Goal: Task Accomplishment & Management: Complete application form

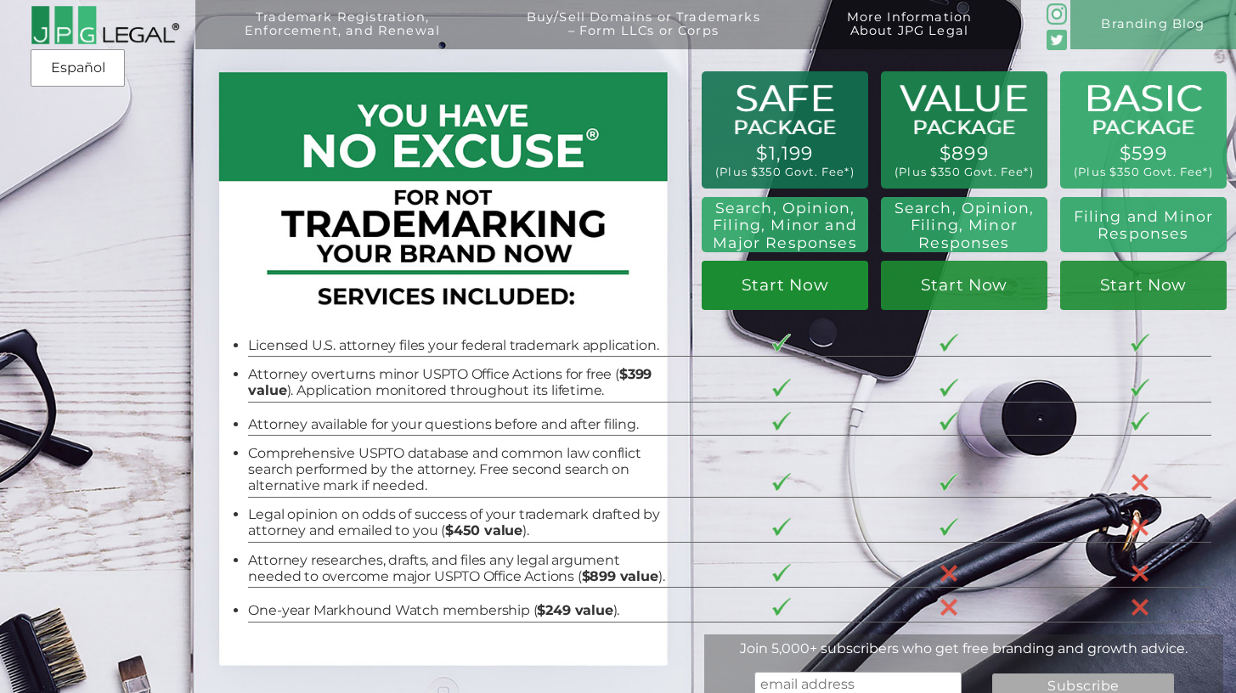
click at [777, 291] on link "Start Now" at bounding box center [785, 285] width 166 height 48
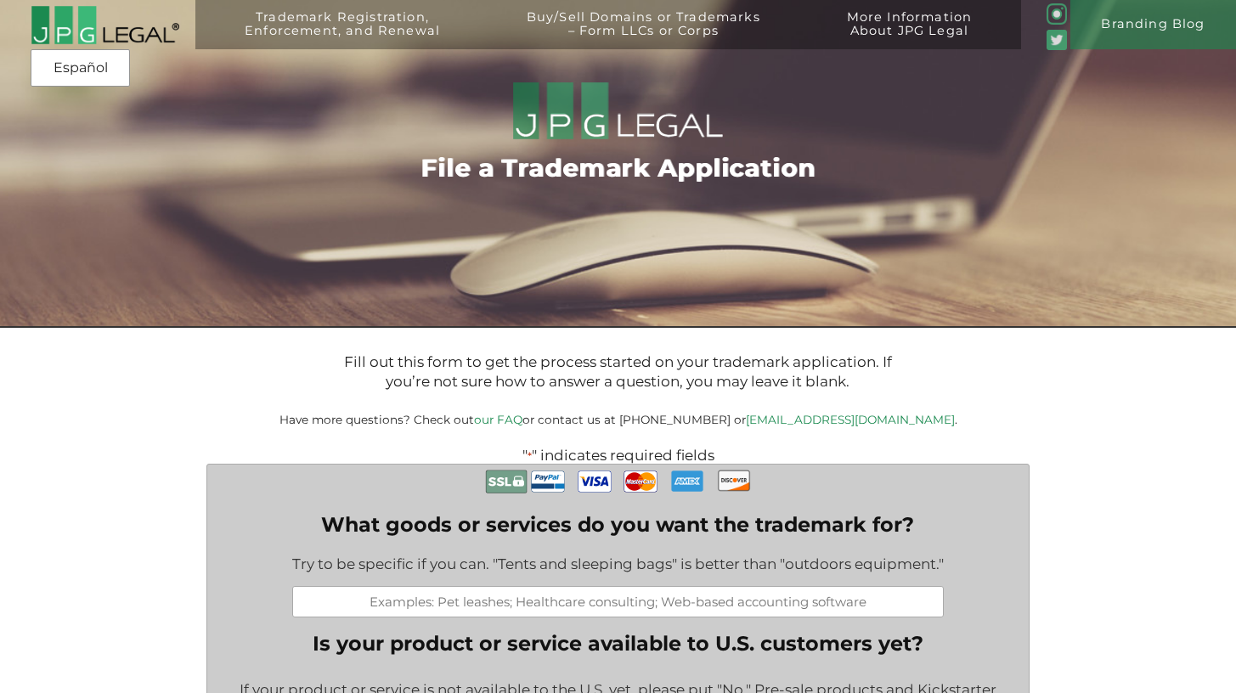
click at [582, 605] on input "What goods or services do you want the trademark for?" at bounding box center [618, 601] width 652 height 31
paste input "Class 003: Non-medicated skin and body care preparations, namely facial cleanse…"
drag, startPoint x: 582, startPoint y: 605, endPoint x: 572, endPoint y: 606, distance: 10.2
click at [572, 606] on input "Class 003: Non-medicated skin and body care preparations, namely facial cleanse…" at bounding box center [618, 601] width 652 height 31
click at [576, 609] on input "Class 003: Non-medicated skin and body care preparations, namely facial cleanse…" at bounding box center [618, 601] width 652 height 31
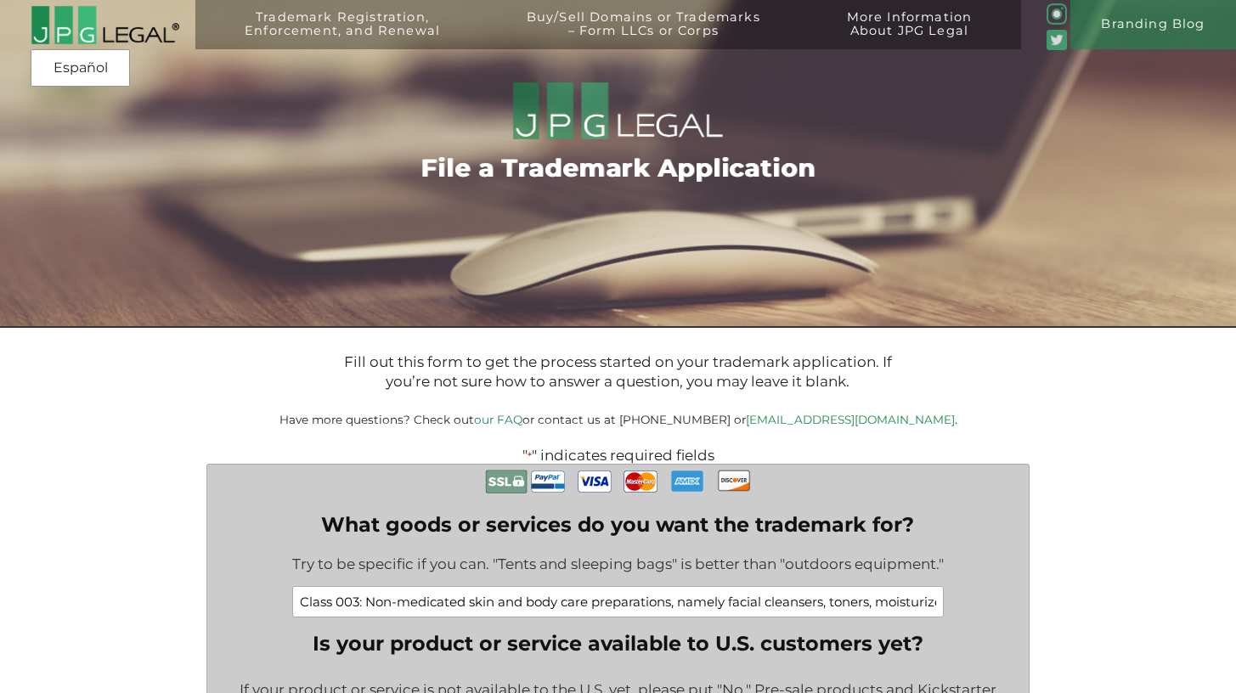
click at [544, 607] on input "Class 003: Non-medicated skin and body care preparations, namely facial cleanse…" at bounding box center [618, 601] width 652 height 31
drag, startPoint x: 544, startPoint y: 607, endPoint x: 174, endPoint y: 596, distance: 370.5
click at [383, 608] on input "Class 003: Non-medicated skin and body care preparations, namely facial cleanse…" at bounding box center [618, 601] width 652 height 31
drag, startPoint x: 606, startPoint y: 604, endPoint x: 725, endPoint y: 601, distance: 119.8
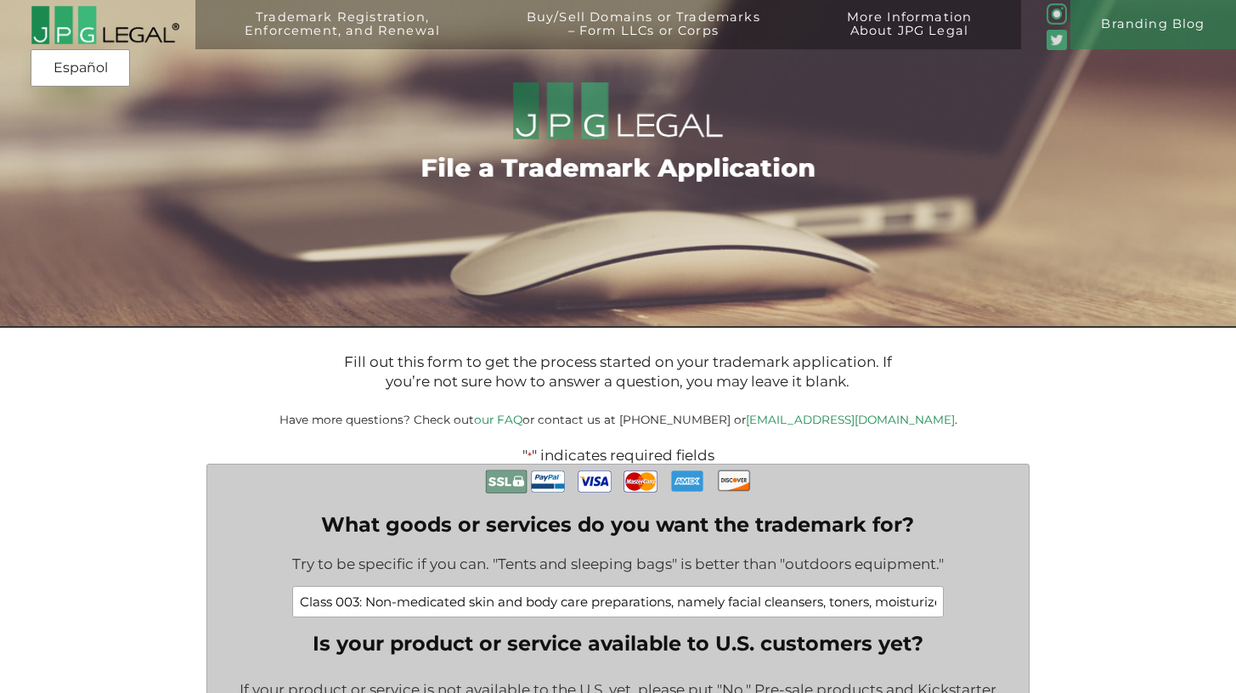
click at [725, 601] on input "Class 003: Non-medicated skin and body care preparations, namely facial cleanse…" at bounding box center [618, 601] width 652 height 31
click at [651, 605] on input "Class 003: Non-medicated skin and body care preparations, namely facial cleanse…" at bounding box center [618, 601] width 652 height 31
drag, startPoint x: 595, startPoint y: 607, endPoint x: 1068, endPoint y: 618, distance: 473.3
click at [929, 602] on input "Class 003: Non-medicated skin and body care preparations, namely facial cleanse…" at bounding box center [618, 601] width 652 height 31
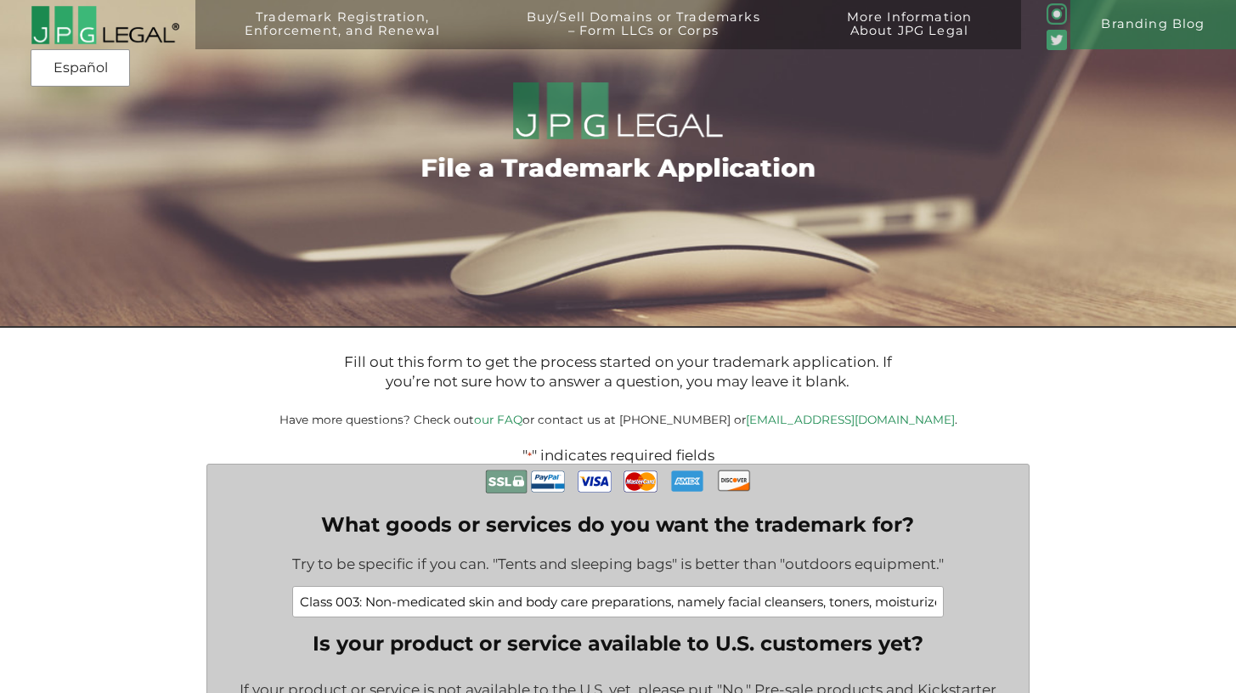
click at [940, 607] on input "Class 003: Non-medicated skin and body care preparations, namely facial cleanse…" at bounding box center [618, 601] width 652 height 31
paste input "Class 044: Providing nutrition counseling, wellness coaching, and lifestyle con…"
drag, startPoint x: 841, startPoint y: 606, endPoint x: 485, endPoint y: 579, distance: 356.9
click at [476, 579] on div "What goods or services do you want the trademark for? Try to be specific if you…" at bounding box center [618, 564] width 652 height 105
click at [494, 616] on input "Class 003: Non-medicated skin and body care preparations, namely facial cleanse…" at bounding box center [618, 601] width 652 height 31
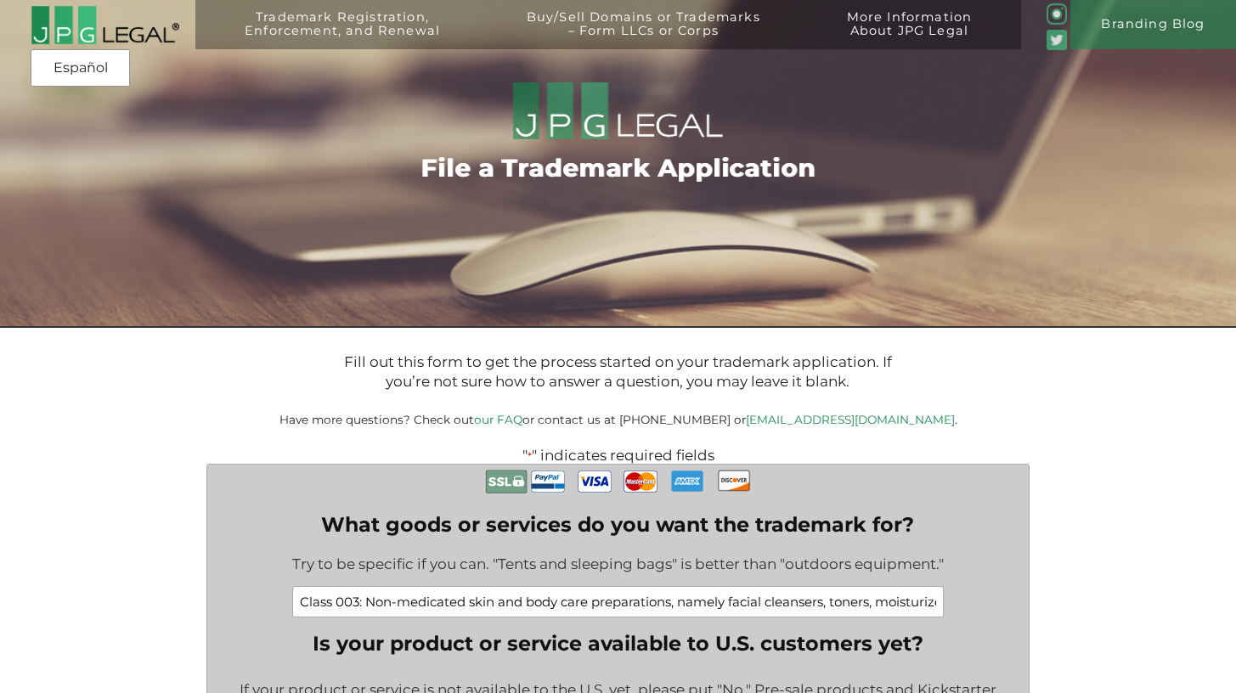
drag, startPoint x: 813, startPoint y: 591, endPoint x: 948, endPoint y: 587, distance: 135.1
click at [925, 607] on input "Class 003: Non-medicated skin and body care preparations, namely facial cleanse…" at bounding box center [618, 601] width 652 height 31
drag, startPoint x: 925, startPoint y: 607, endPoint x: 806, endPoint y: 606, distance: 118.9
click at [806, 606] on input "Class 003: Non-medicated skin and body care preparations, namely facial cleanse…" at bounding box center [618, 601] width 652 height 31
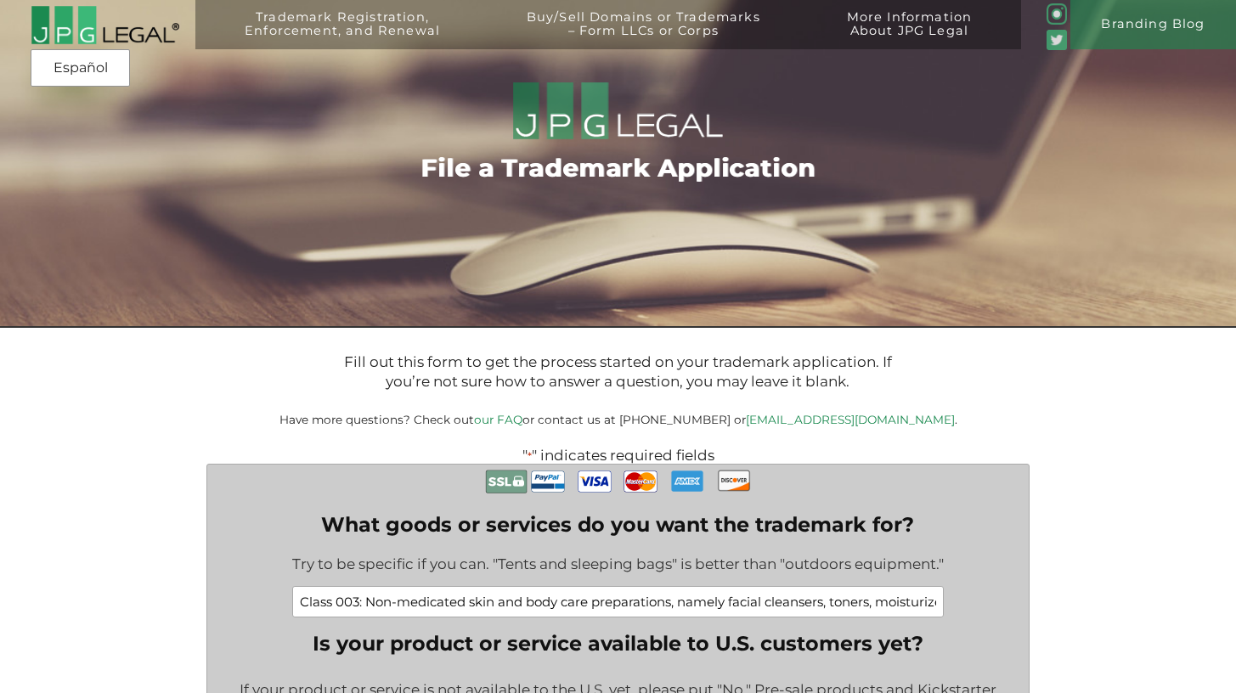
click at [727, 607] on input "Class 003: Non-medicated skin and body care preparations, namely facial cleanse…" at bounding box center [618, 601] width 652 height 31
drag, startPoint x: 654, startPoint y: 603, endPoint x: 965, endPoint y: 607, distance: 310.9
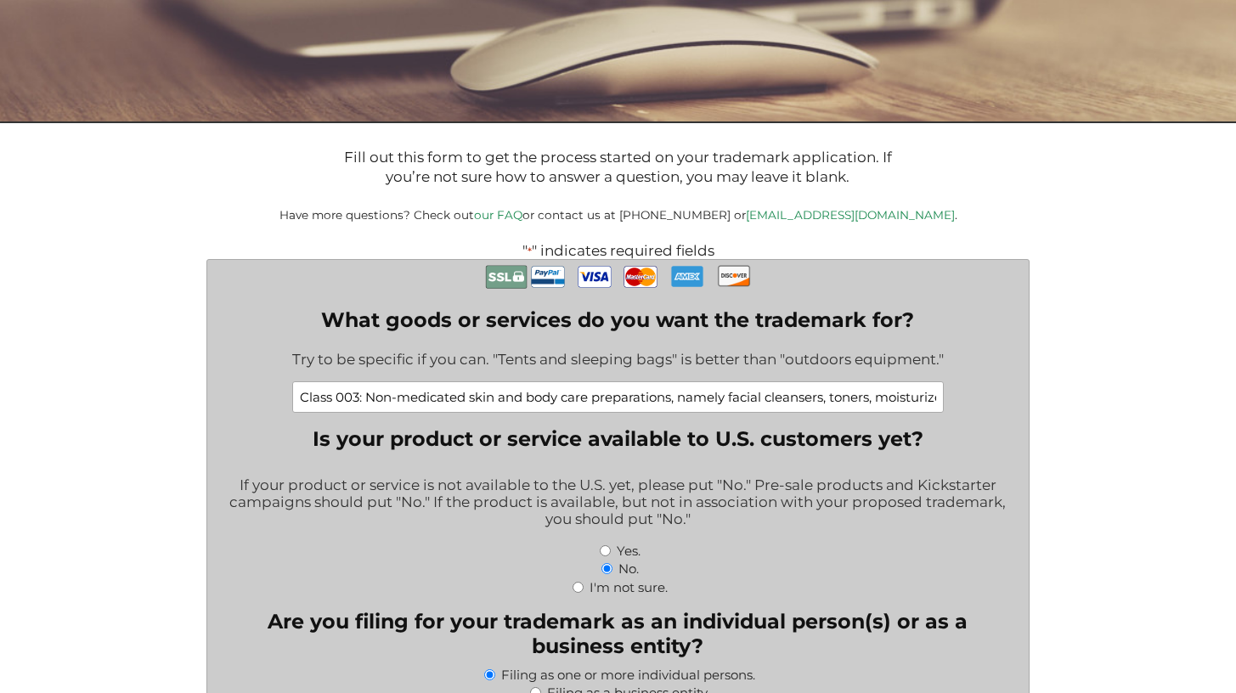
scroll to position [272, 0]
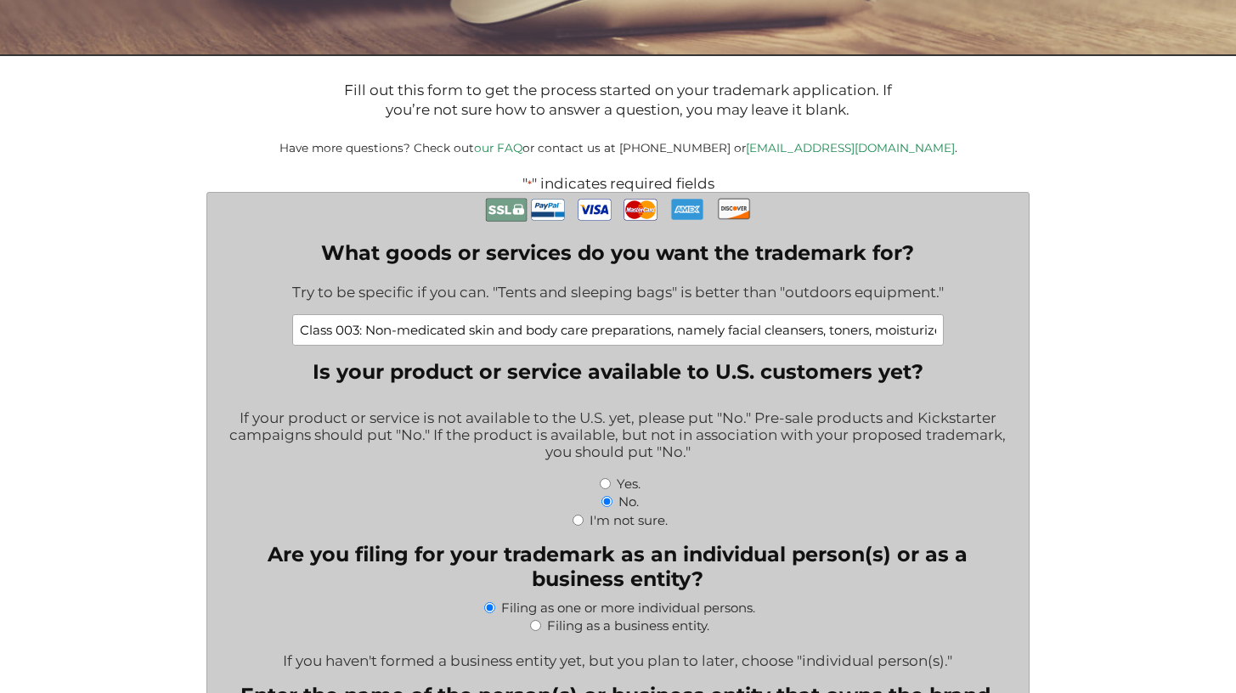
type input "Class 003: Non-medicated skin and body care preparations, namely facial cleanse…"
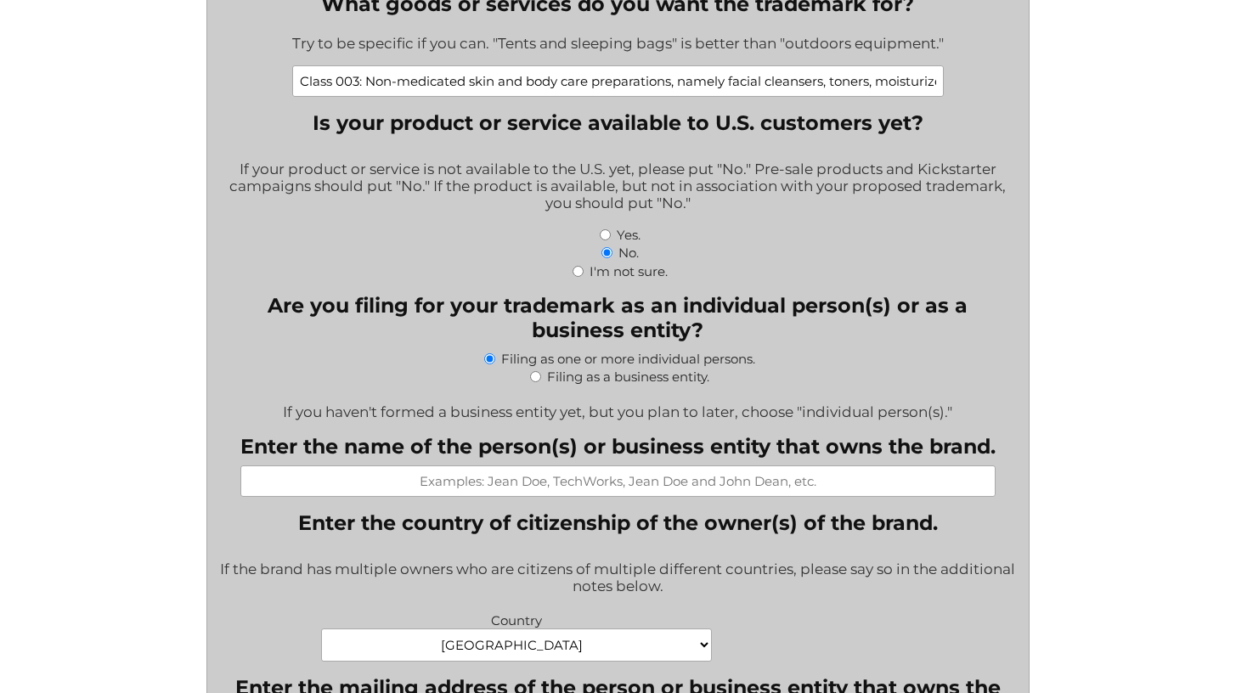
scroll to position [522, 0]
click at [605, 237] on input "Yes." at bounding box center [605, 233] width 11 height 11
radio input "true"
click at [623, 258] on label "No." at bounding box center [628, 252] width 20 height 16
click at [612, 257] on input "No." at bounding box center [606, 251] width 11 height 11
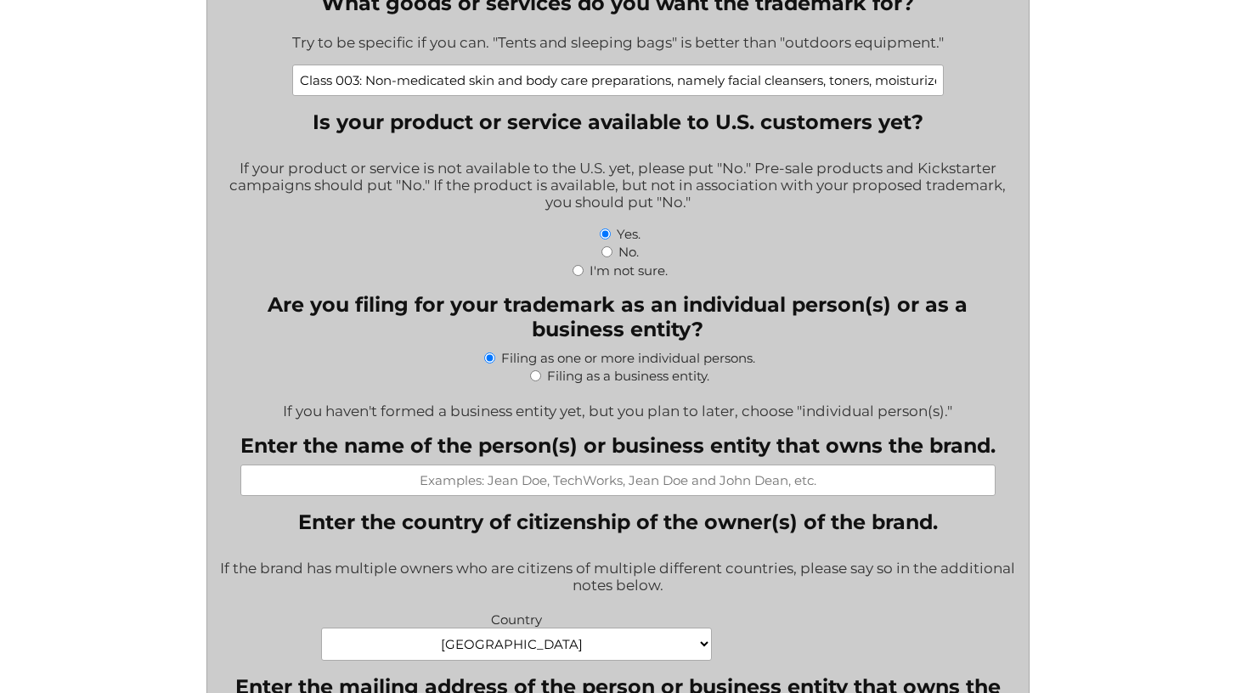
radio input "true"
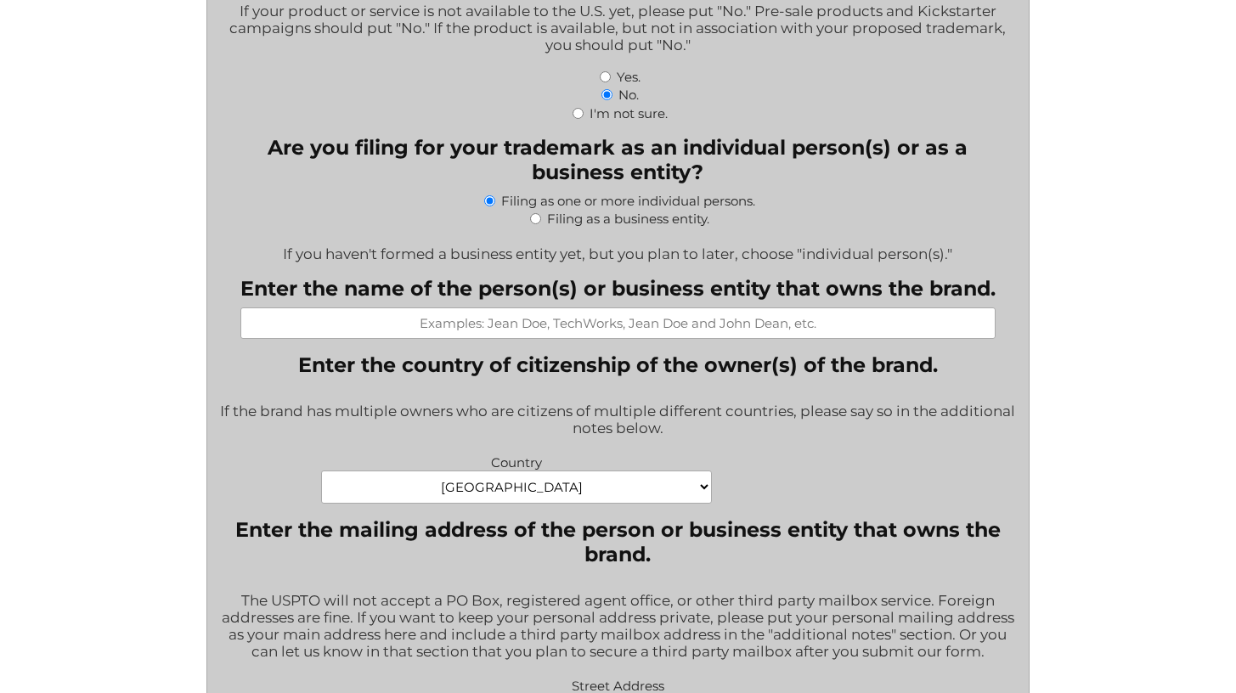
scroll to position [680, 0]
click at [641, 223] on label "Filing as a business entity." at bounding box center [628, 217] width 162 height 16
click at [541, 223] on input "Filing as a business entity." at bounding box center [535, 217] width 11 height 11
radio input "true"
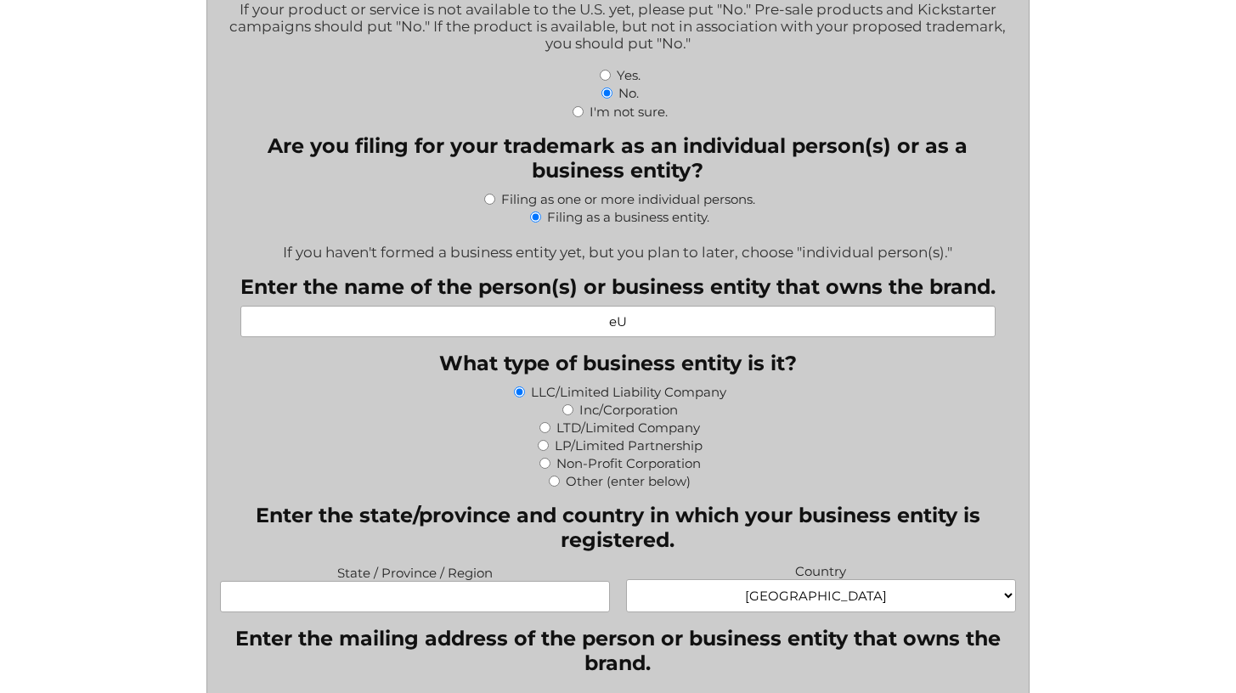
type input "e"
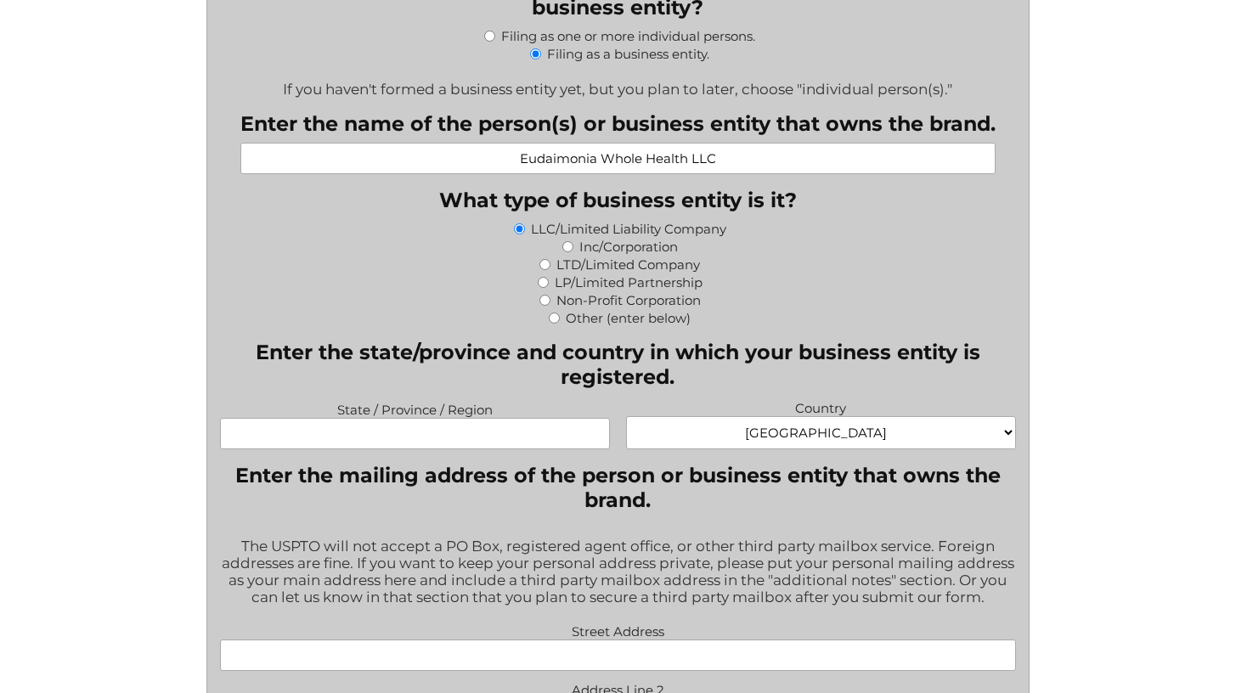
scroll to position [855, 0]
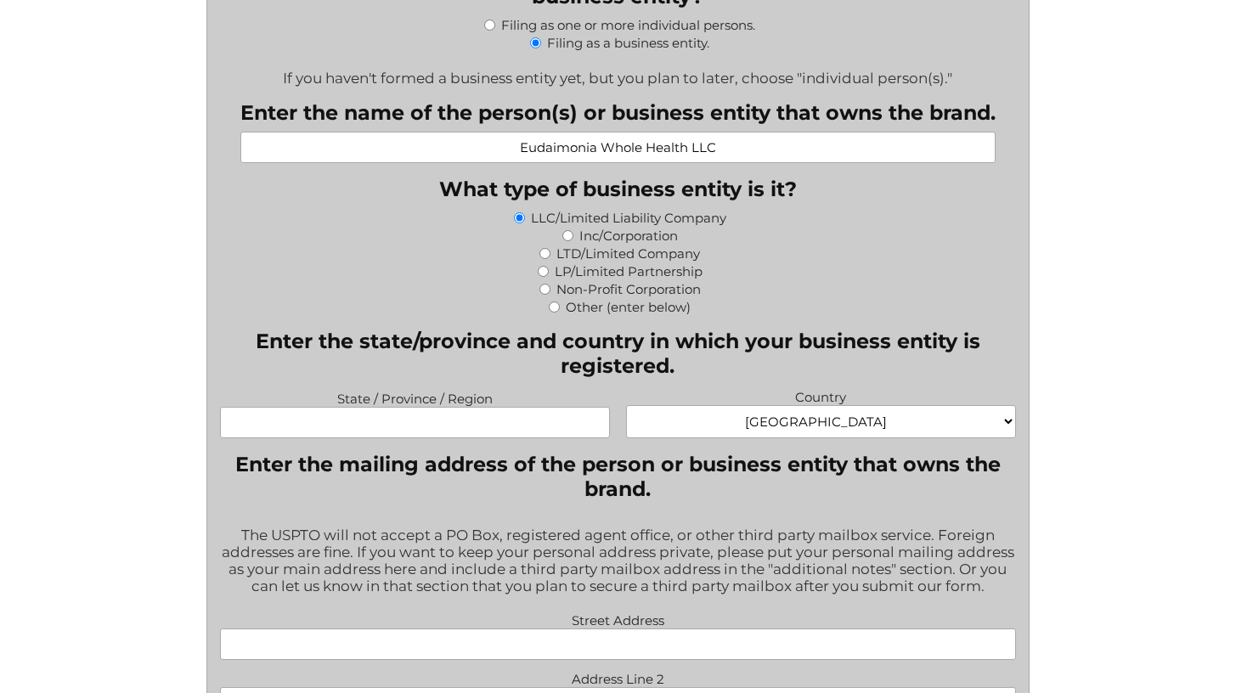
type input "Eudaimonia Whole Health LLC"
type input "f"
type input "Florida"
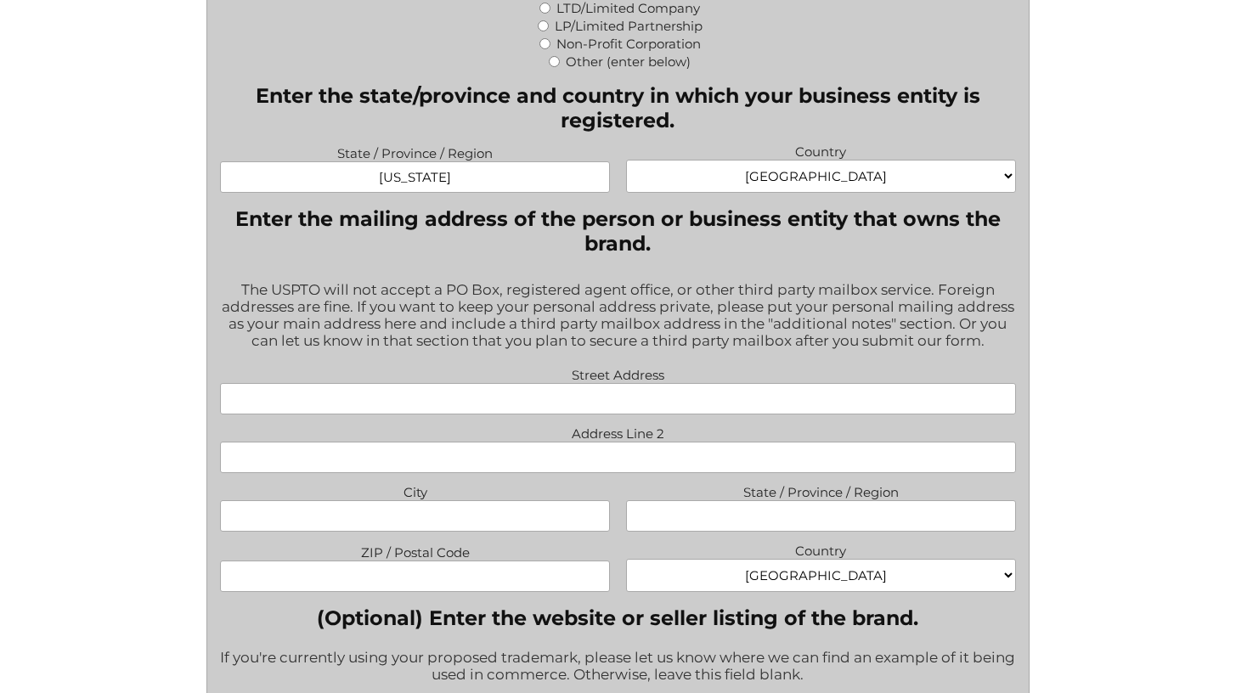
scroll to position [1104, 0]
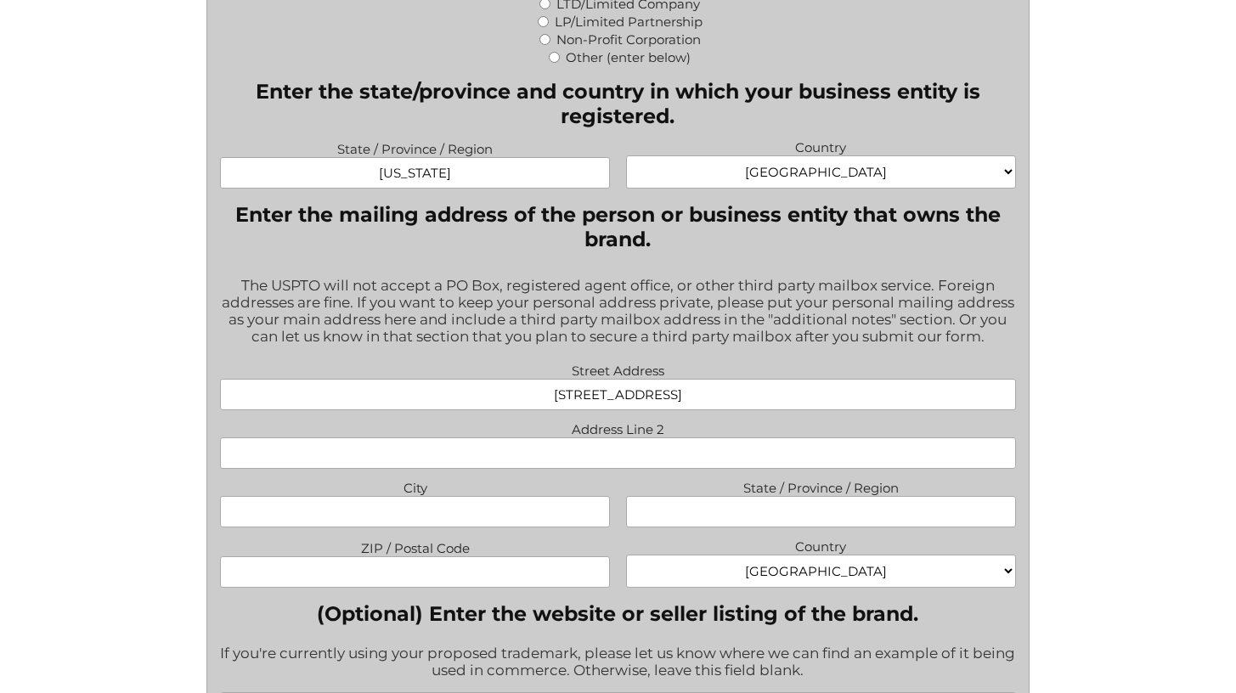
type input "1400 NW 15th Ave"
type input "10"
type input "b"
type input "Boca Raton"
type input "Florida"
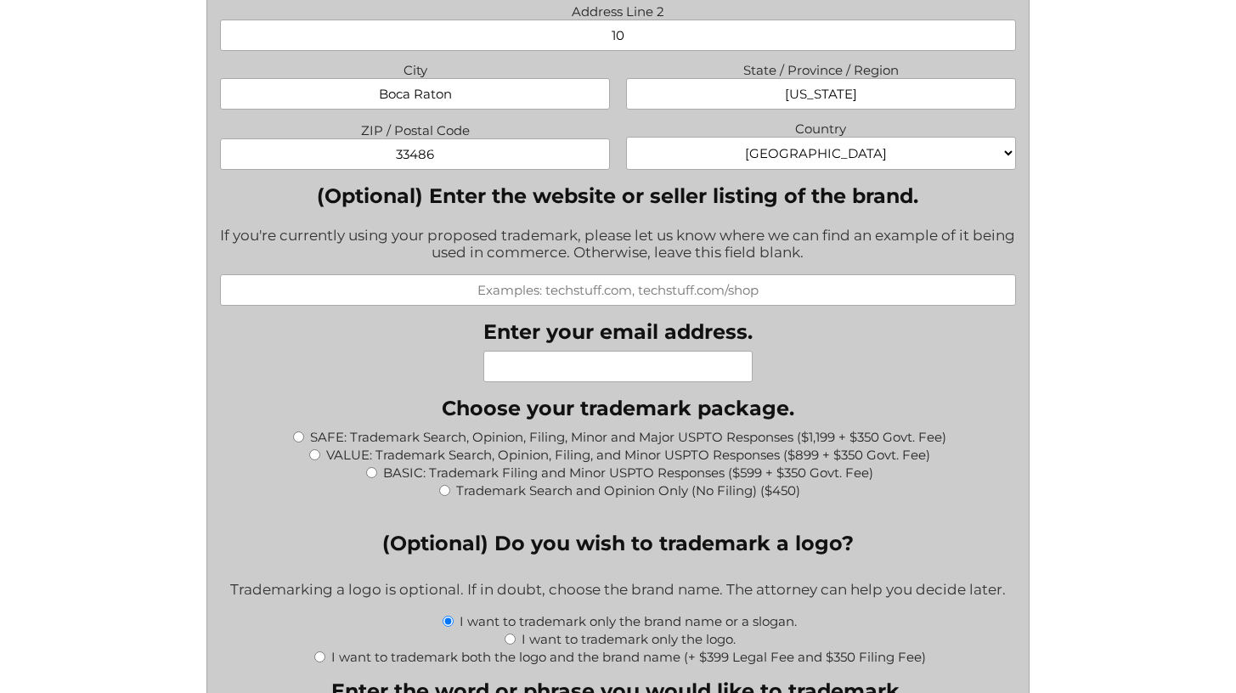
scroll to position [1549, 0]
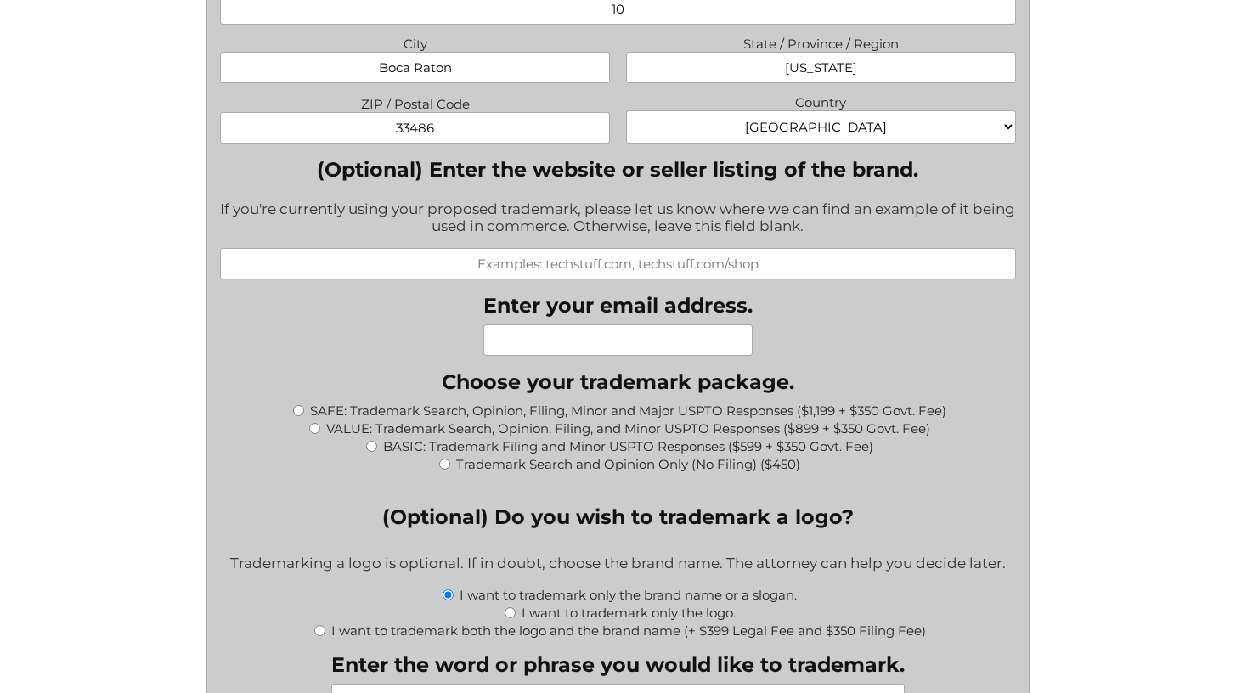
type input "33486"
click at [432, 271] on input "(Optional) Enter the website or seller listing of the brand." at bounding box center [618, 263] width 796 height 31
type input "I"
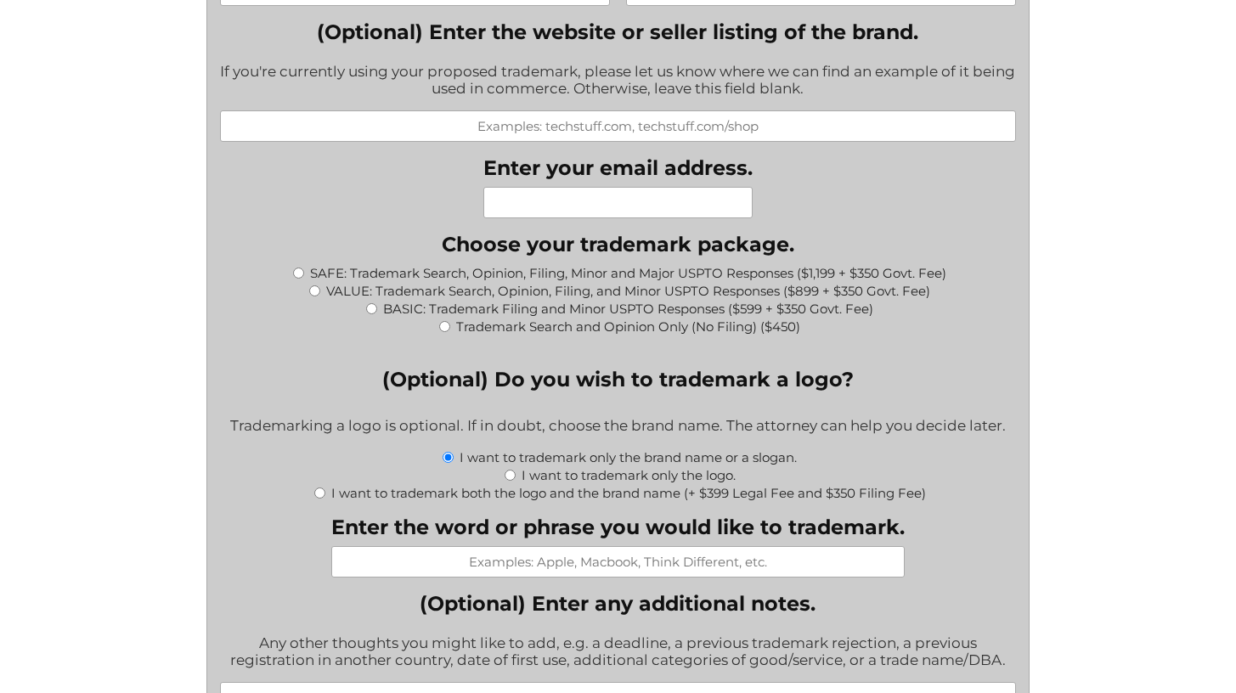
scroll to position [1699, 0]
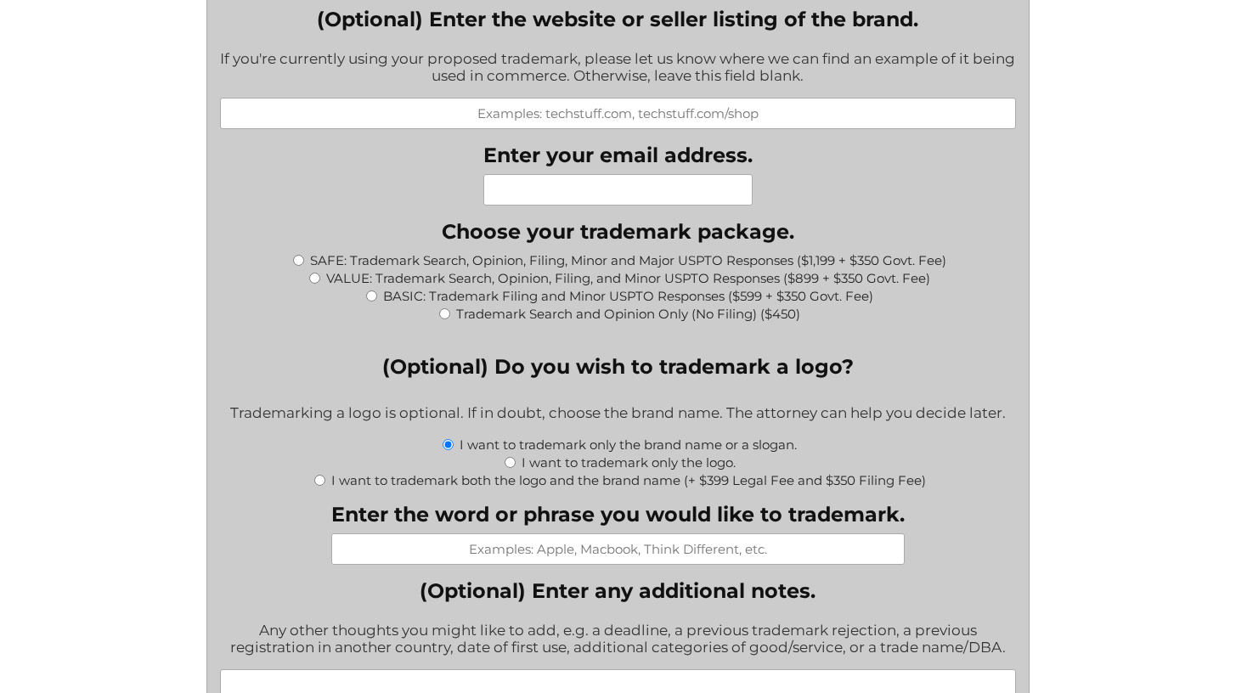
type input "E"
type input "h"
click at [733, 188] on input "Enter your email address." at bounding box center [617, 189] width 269 height 31
click at [727, 188] on input "Enter your email address." at bounding box center [617, 189] width 269 height 31
click at [693, 189] on input "Enter your email address." at bounding box center [617, 189] width 269 height 31
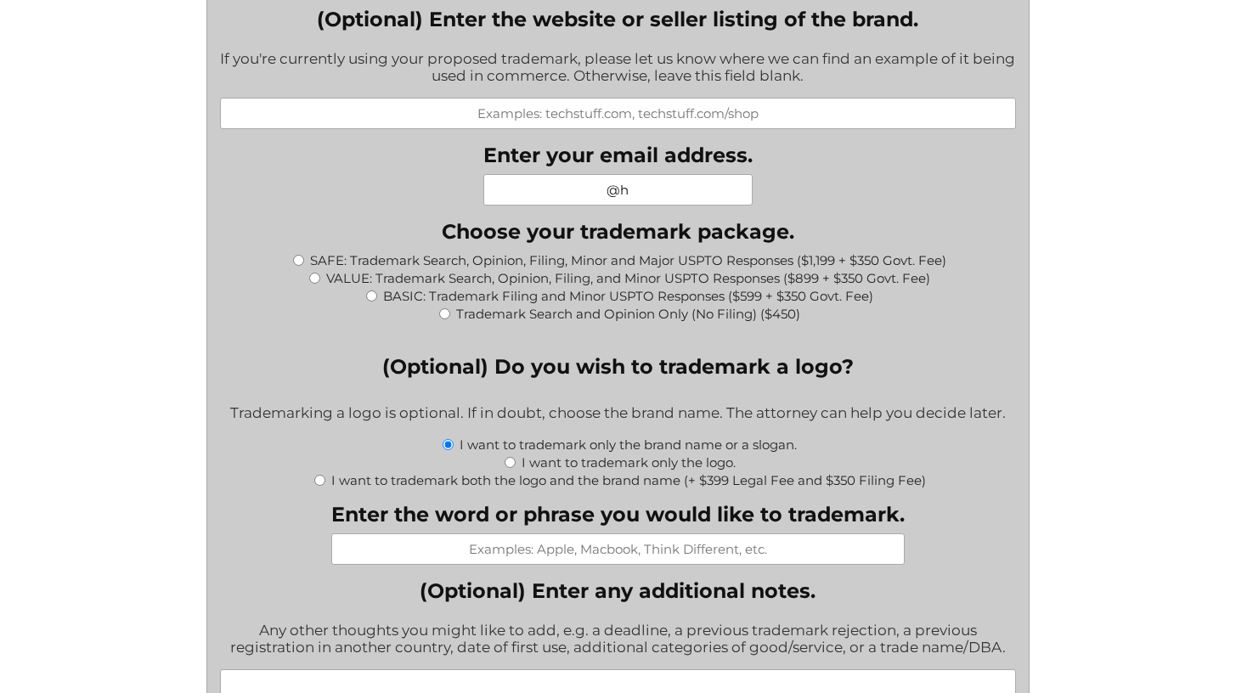
type input "@"
type input "H"
click at [669, 184] on input "holistic.nourishment@outlook.com" at bounding box center [617, 189] width 269 height 31
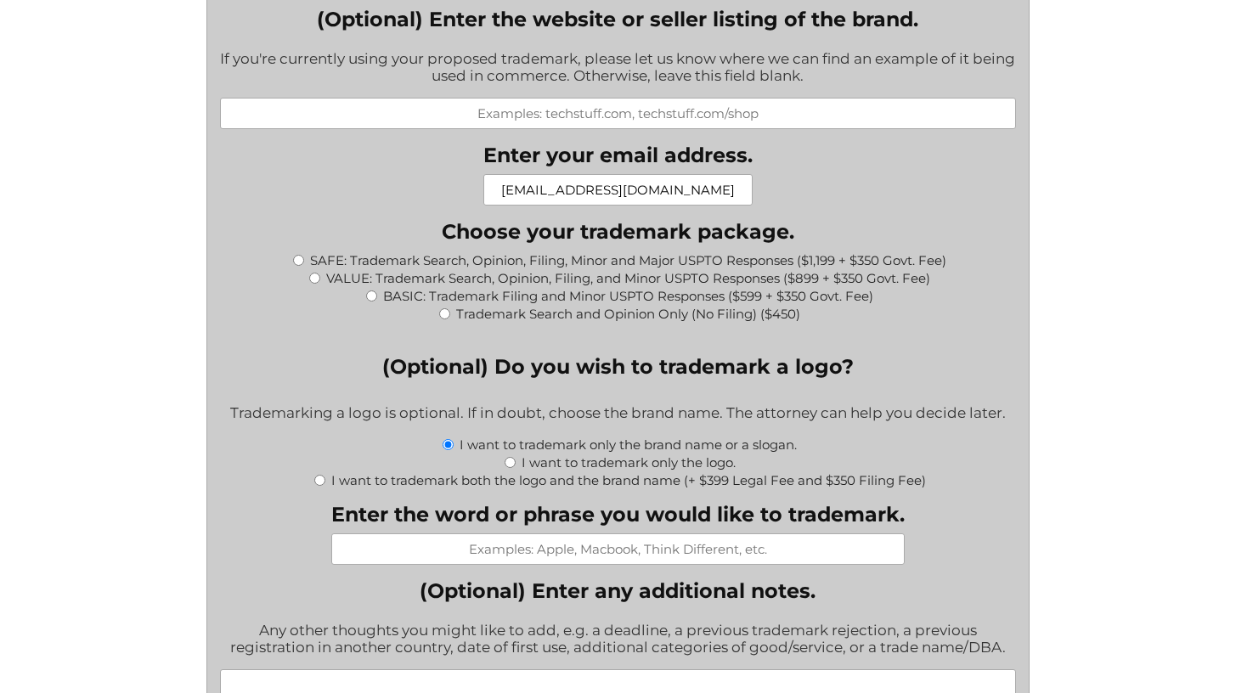
paste input "eudaimoniawholehealth"
drag, startPoint x: 652, startPoint y: 194, endPoint x: 364, endPoint y: 164, distance: 289.5
click at [364, 164] on div "Comments This field is for validation purposes and should be left unchanged. Wh…" at bounding box center [618, 237] width 796 height 2942
type input "eudaimoniawholehealth@outlook.com"
click at [541, 273] on label "VALUE: Trademark Search, Opinion, Filing, and Minor USPTO Responses ($899 + $35…" at bounding box center [628, 278] width 604 height 16
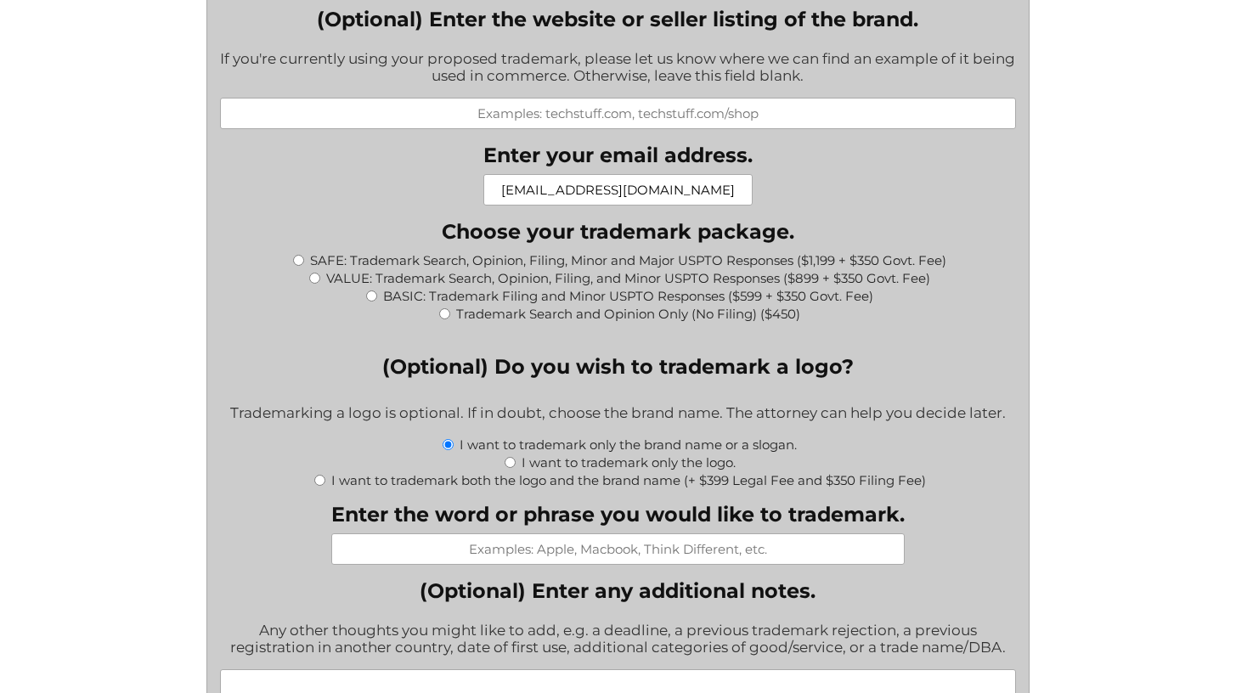
click at [320, 273] on input "VALUE: Trademark Search, Opinion, Filing, and Minor USPTO Responses ($899 + $35…" at bounding box center [314, 278] width 11 height 11
radio input "true"
type input "$1,249.00"
click at [321, 257] on label "SAFE: Trademark Search, Opinion, Filing, Minor and Major USPTO Responses ($1,19…" at bounding box center [628, 260] width 636 height 16
click at [304, 257] on input "SAFE: Trademark Search, Opinion, Filing, Minor and Major USPTO Responses ($1,19…" at bounding box center [298, 260] width 11 height 11
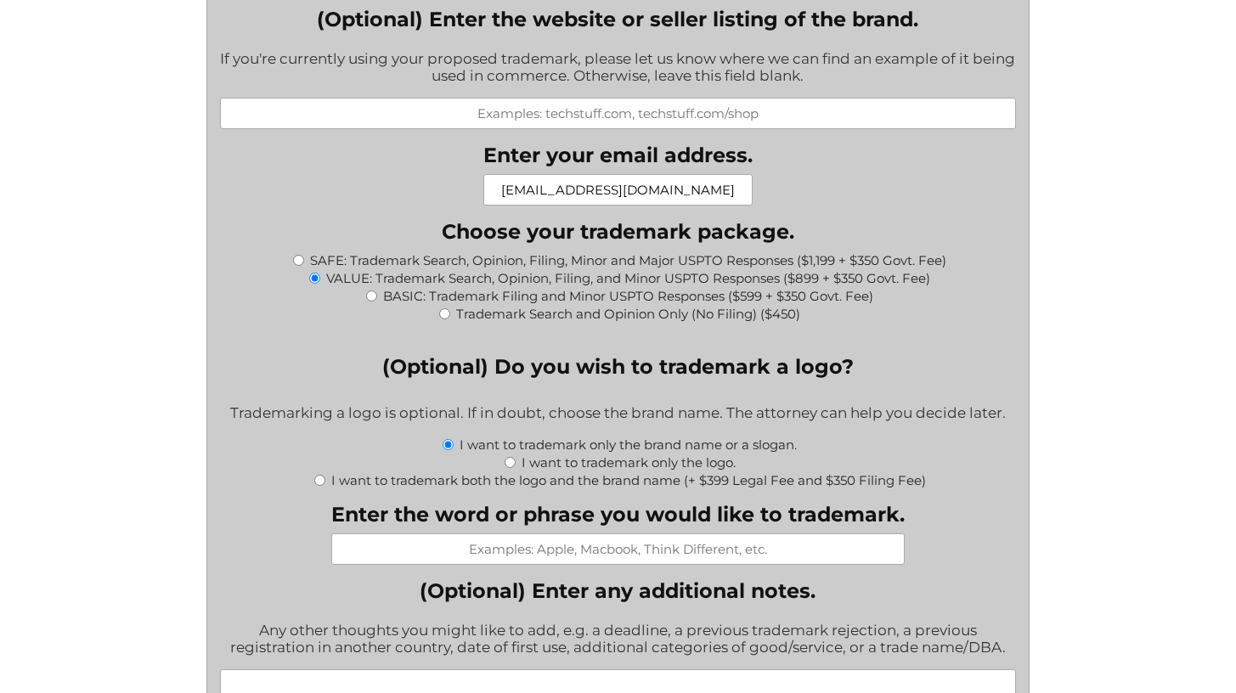
radio input "true"
type input "$1,549.00"
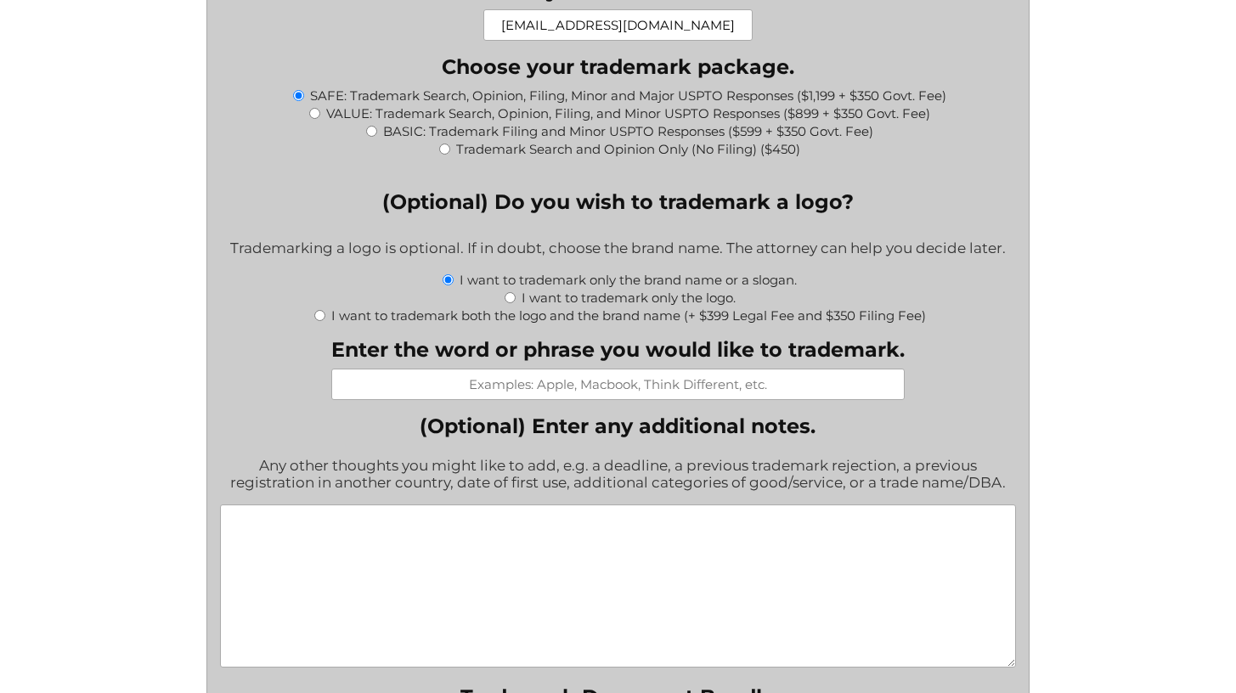
scroll to position [1894, 0]
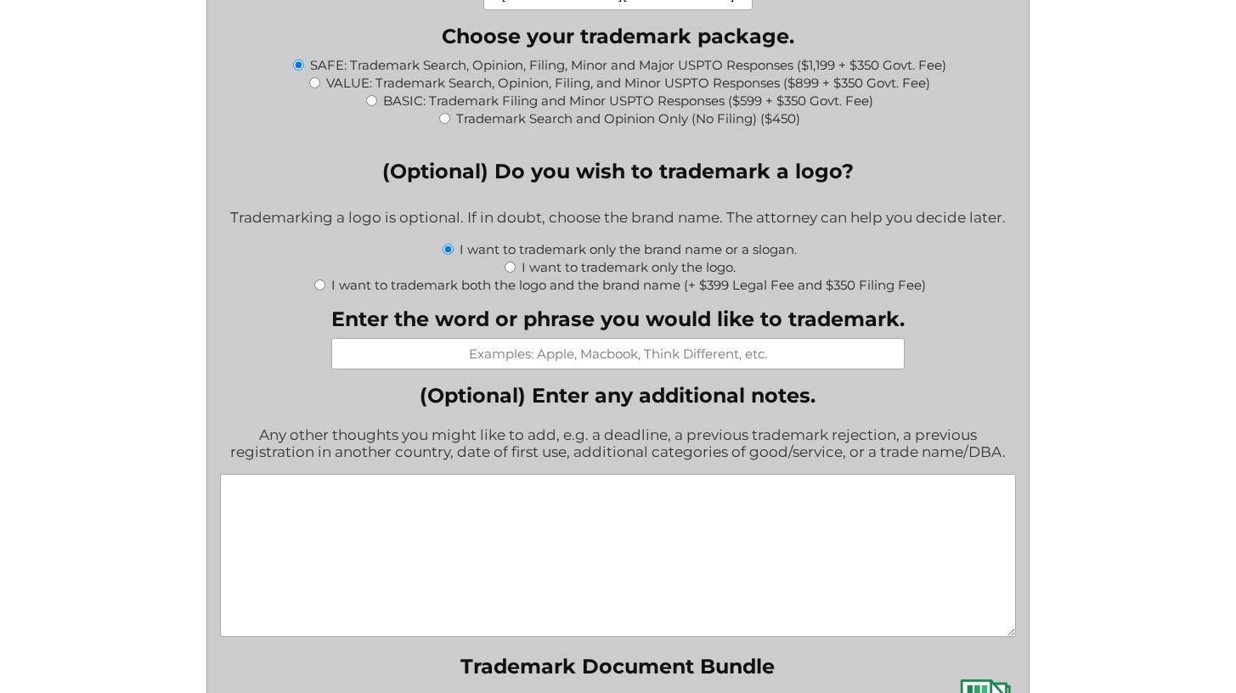
click at [471, 350] on input "Enter the word or phrase you would like to trademark." at bounding box center [617, 353] width 573 height 31
type input "Eudaimonia or Eudaimonia Whole Health."
click at [460, 571] on textarea "(Optional) Enter any additional notes." at bounding box center [618, 555] width 796 height 163
type textarea "A"
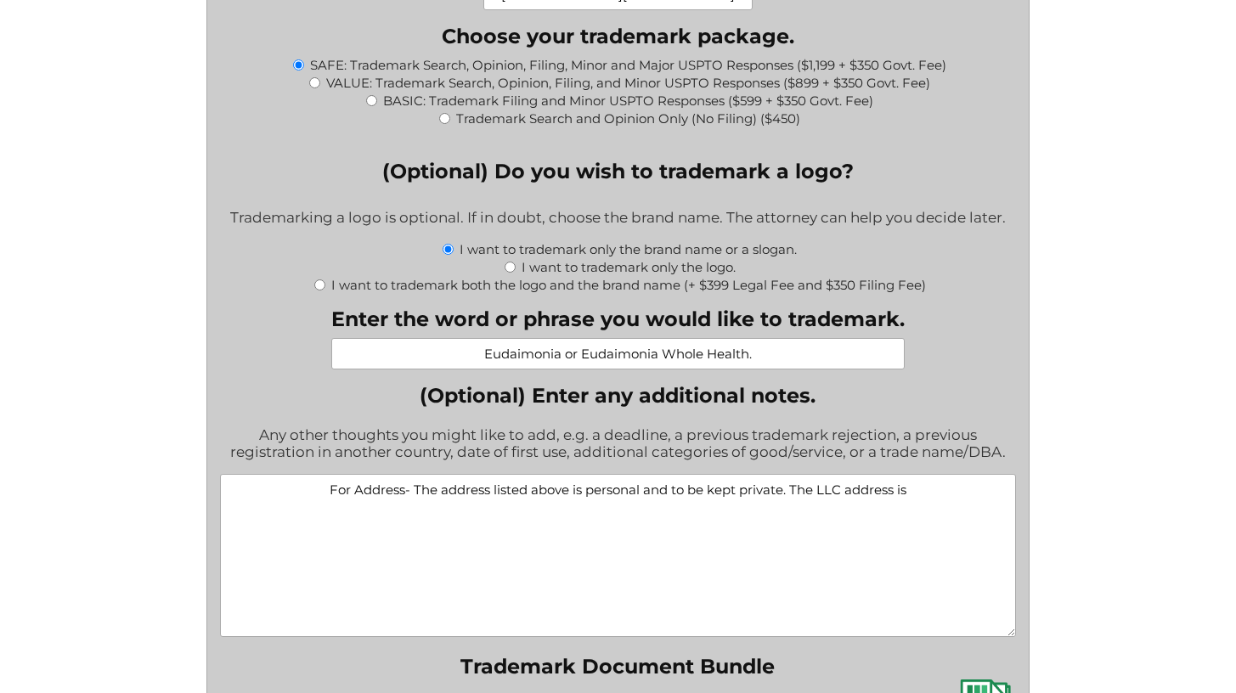
paste textarea "7901 4TH ST N STE 300 ST. PETERSBURG, FL. US 33702"
click at [718, 488] on textarea "For Address- The address listed above is personal and to be kept private. The L…" at bounding box center [618, 555] width 796 height 163
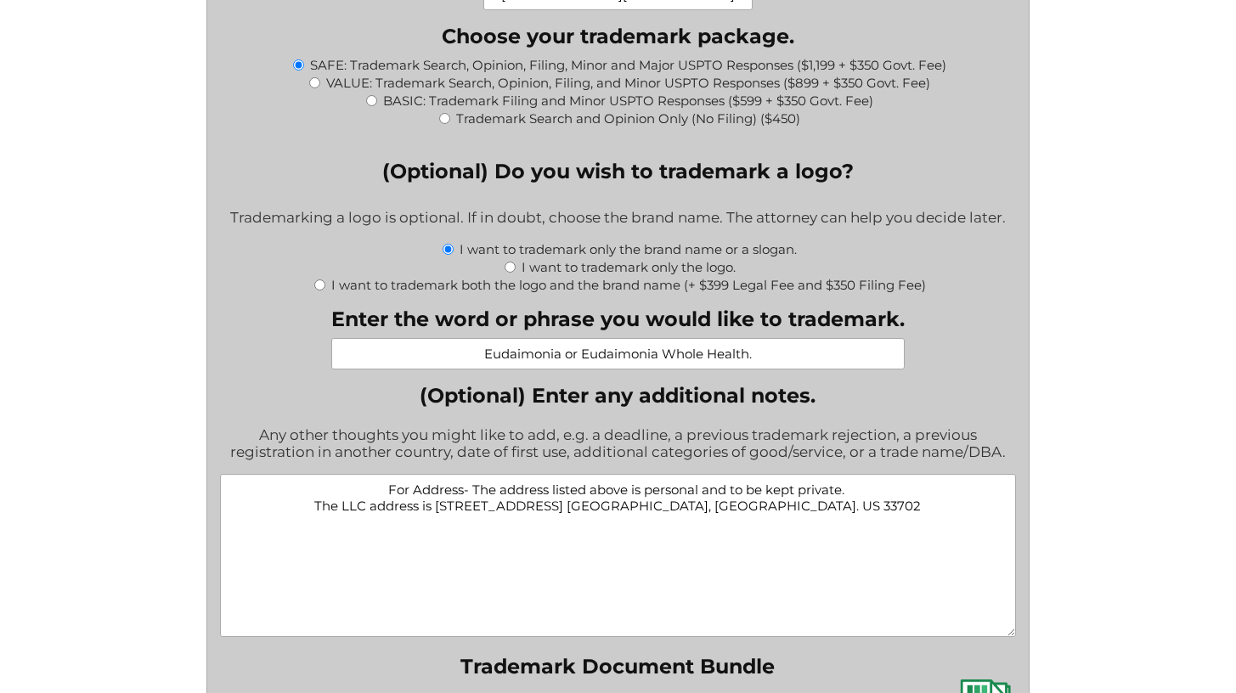
click at [739, 521] on textarea "For Address- The address listed above is personal and to be kept private. The L…" at bounding box center [618, 555] width 796 height 163
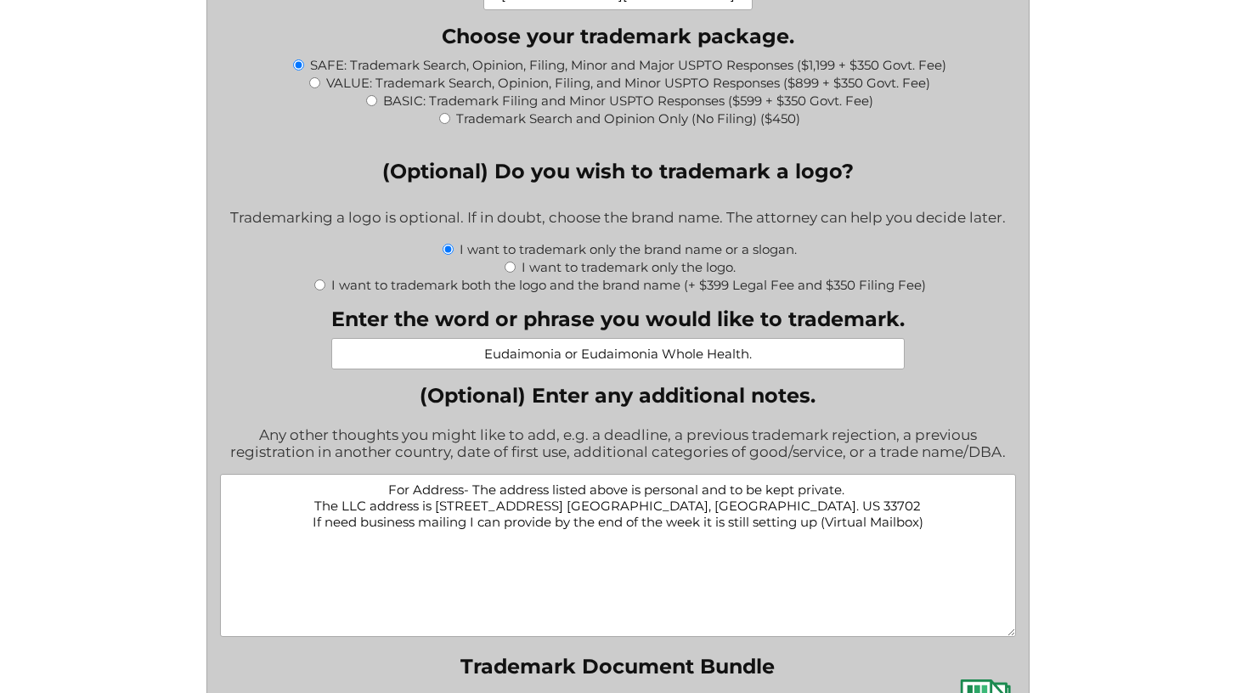
click at [838, 521] on textarea "For Address- The address listed above is personal and to be kept private. The L…" at bounding box center [618, 555] width 796 height 163
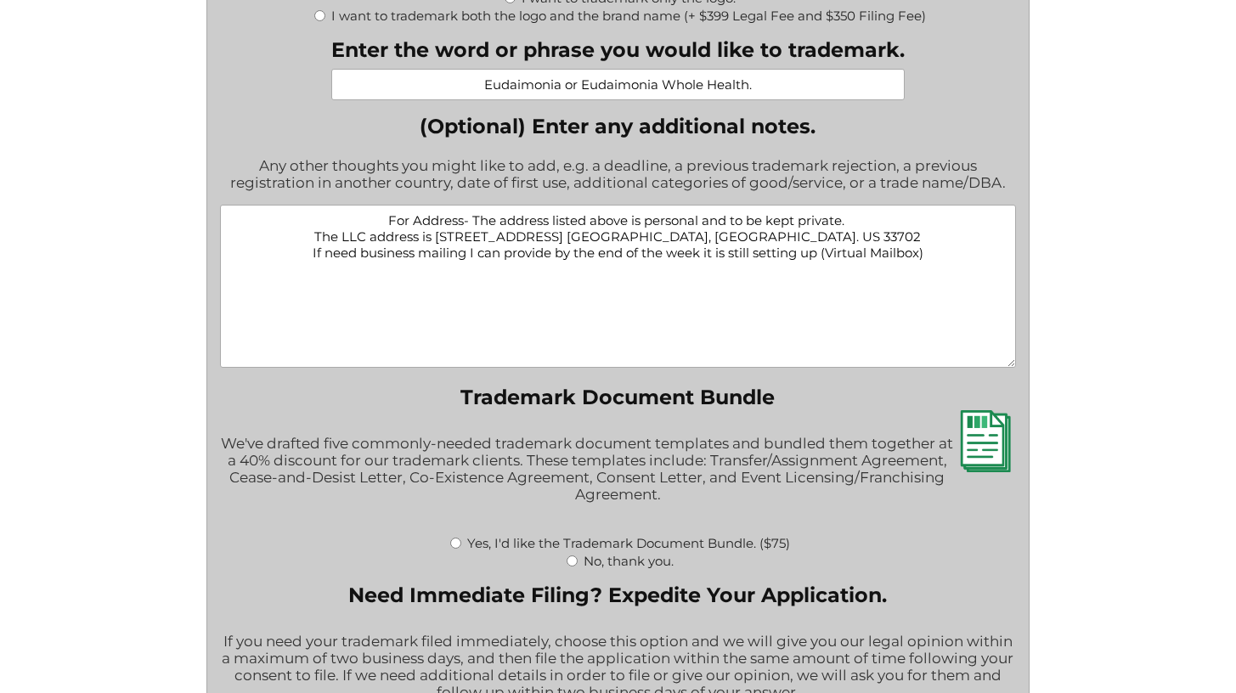
scroll to position [2169, 0]
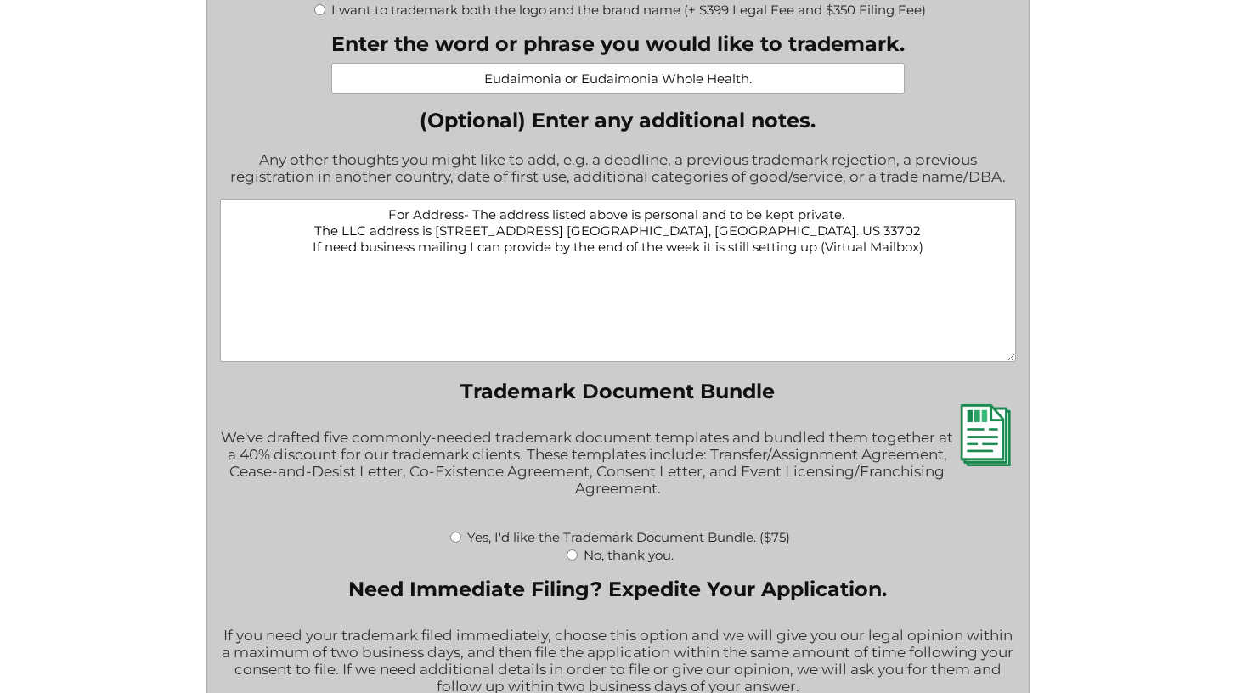
type textarea "For Address- The address listed above is personal and to be kept private. The L…"
click at [618, 539] on label "Yes, I'd like the Trademark Document Bundle. ($75)" at bounding box center [628, 537] width 323 height 16
click at [461, 539] on input "Yes, I'd like the Trademark Document Bundle. ($75)" at bounding box center [455, 537] width 11 height 11
radio input "true"
type input "$1,624.00"
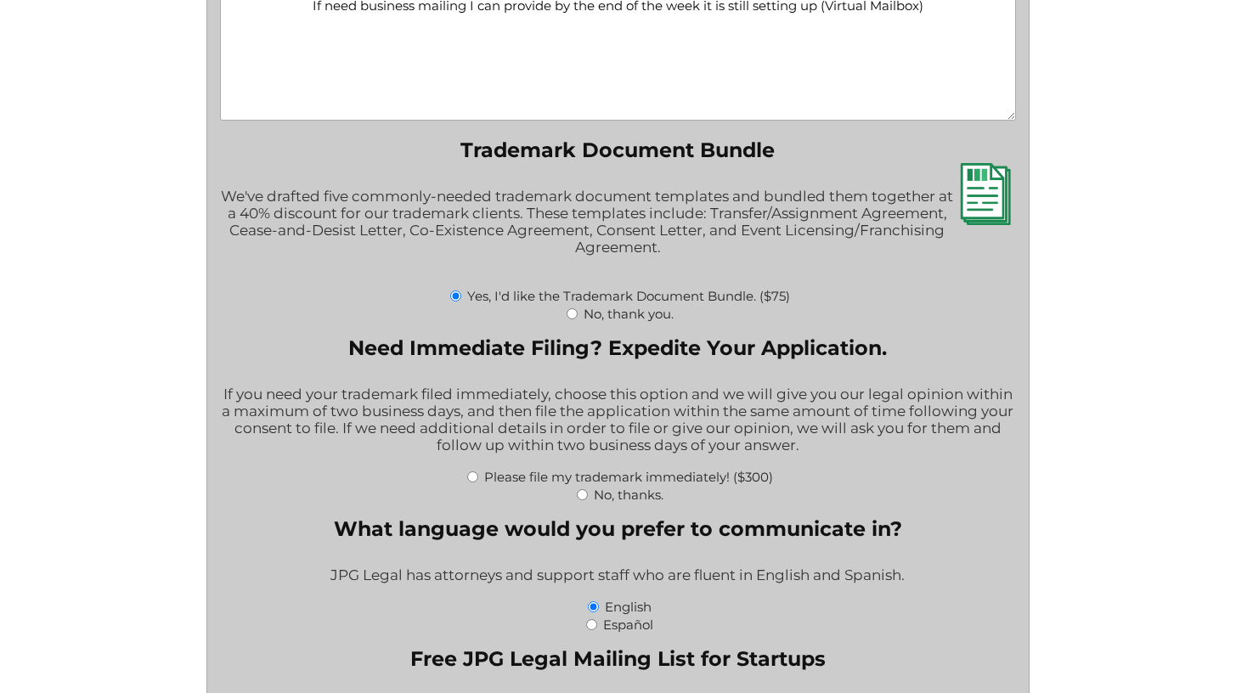
scroll to position [2412, 0]
click at [574, 313] on input "No, thank you." at bounding box center [572, 312] width 11 height 11
radio input "true"
type input "$1,549.00"
click at [582, 491] on input "No, thanks." at bounding box center [582, 493] width 11 height 11
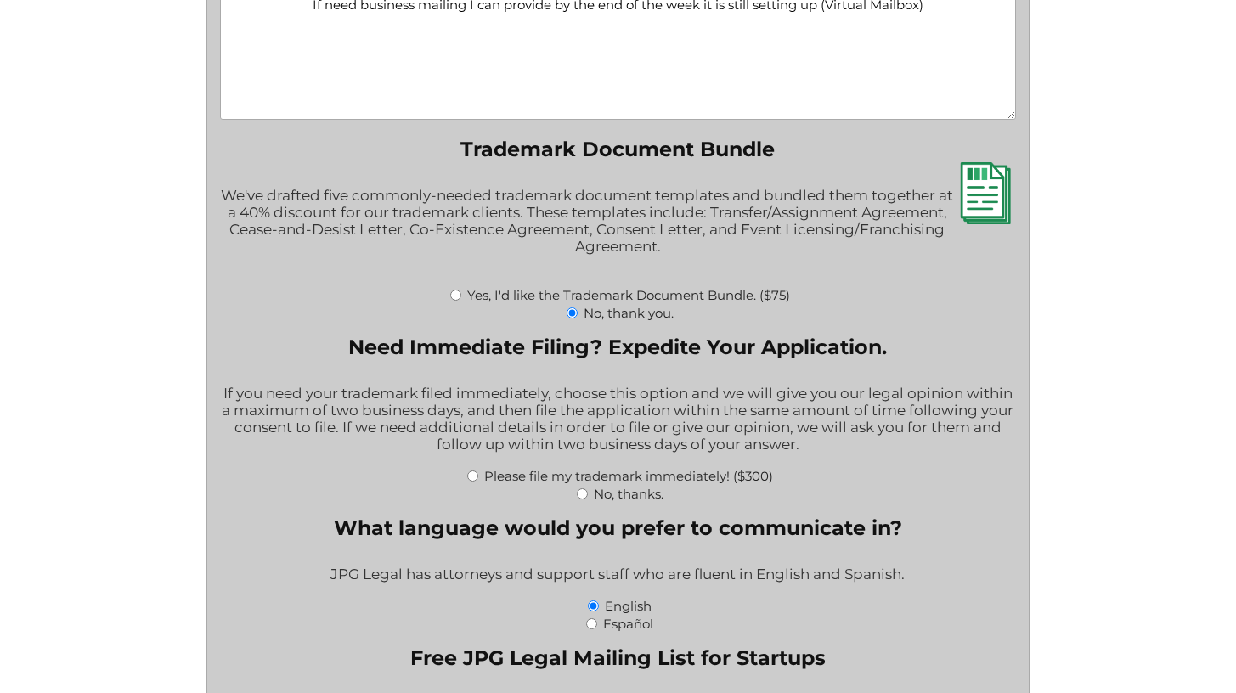
radio input "true"
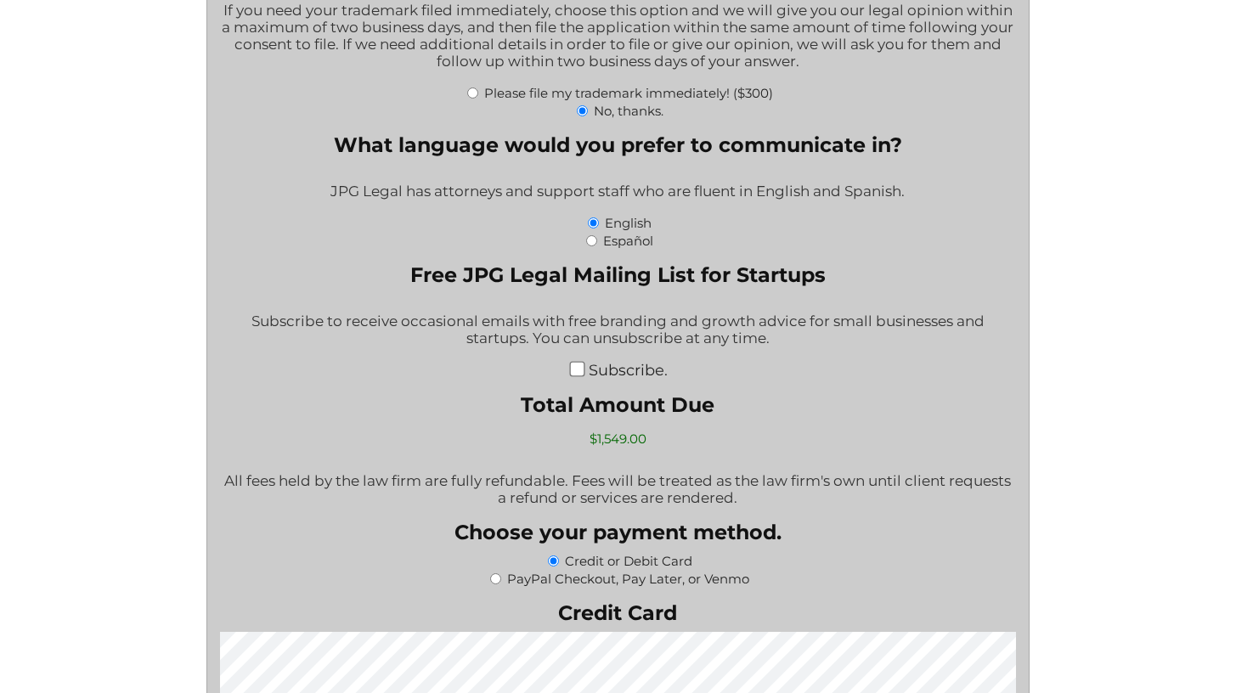
scroll to position [2808, 0]
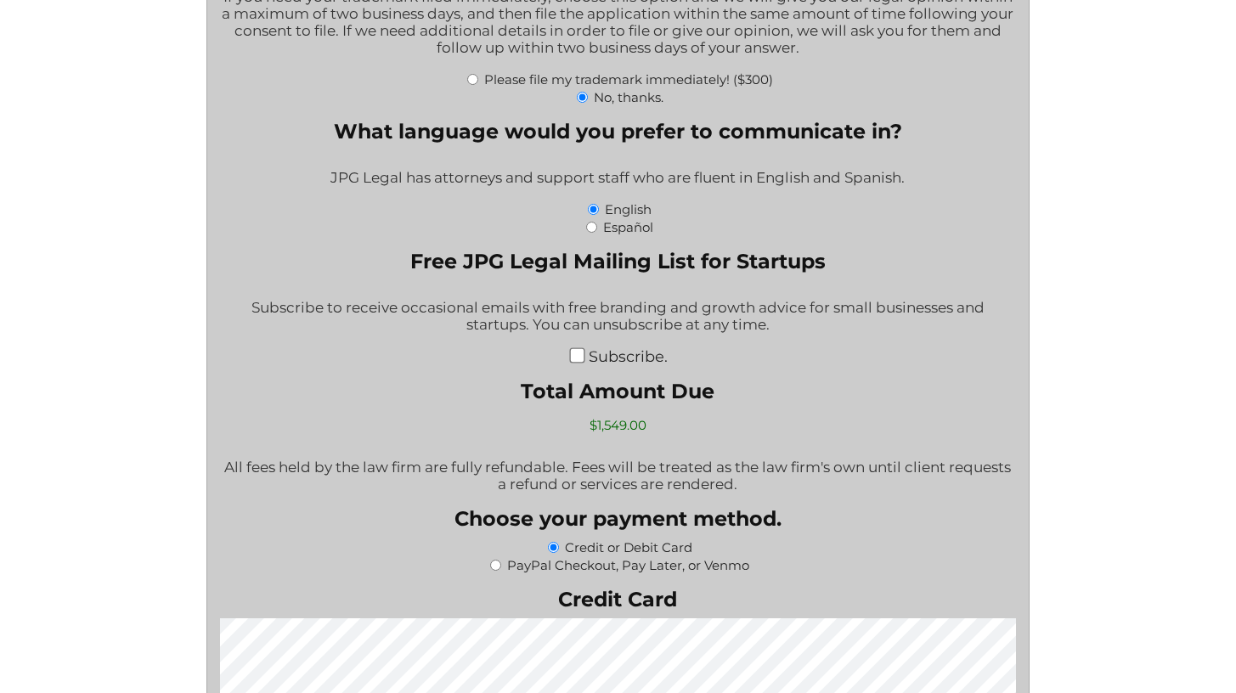
click at [616, 353] on label "Subscribe." at bounding box center [628, 356] width 79 height 18
click at [584, 353] on input "Subscribe." at bounding box center [576, 354] width 15 height 15
checkbox input "true"
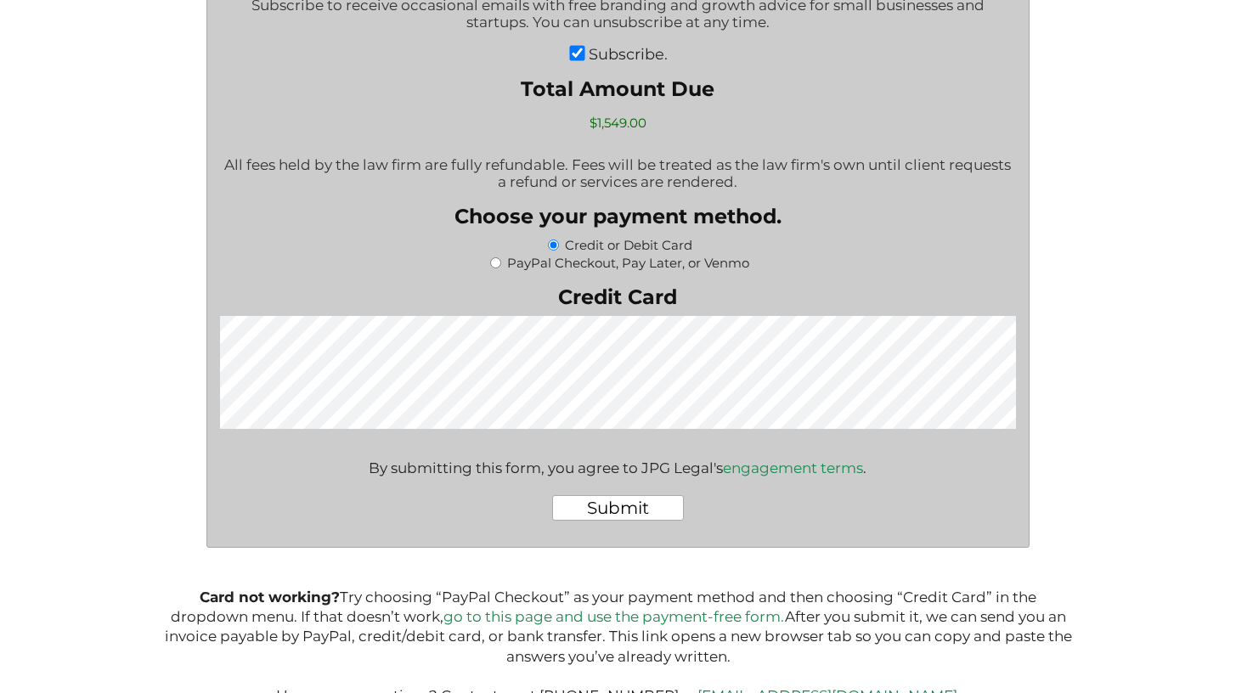
scroll to position [3094, 0]
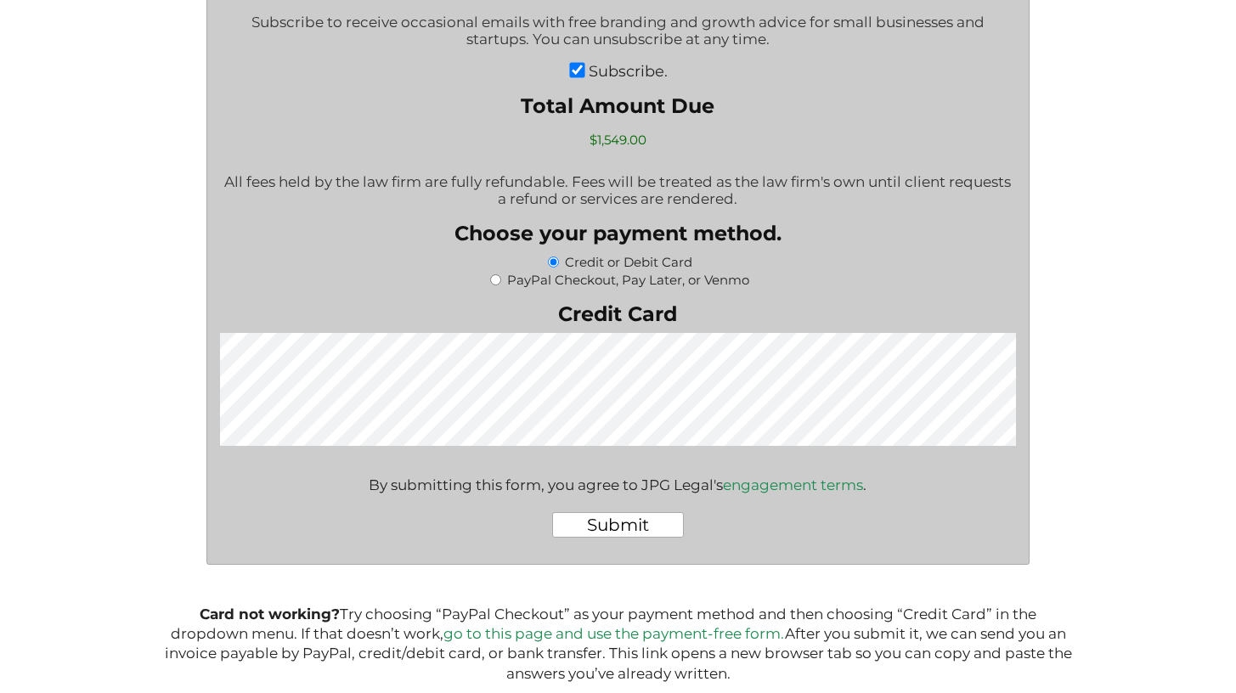
click at [634, 282] on label "PayPal Checkout, Pay Later, or Venmo" at bounding box center [628, 280] width 242 height 16
click at [501, 282] on input "PayPal Checkout, Pay Later, or Venmo" at bounding box center [495, 279] width 11 height 11
radio input "true"
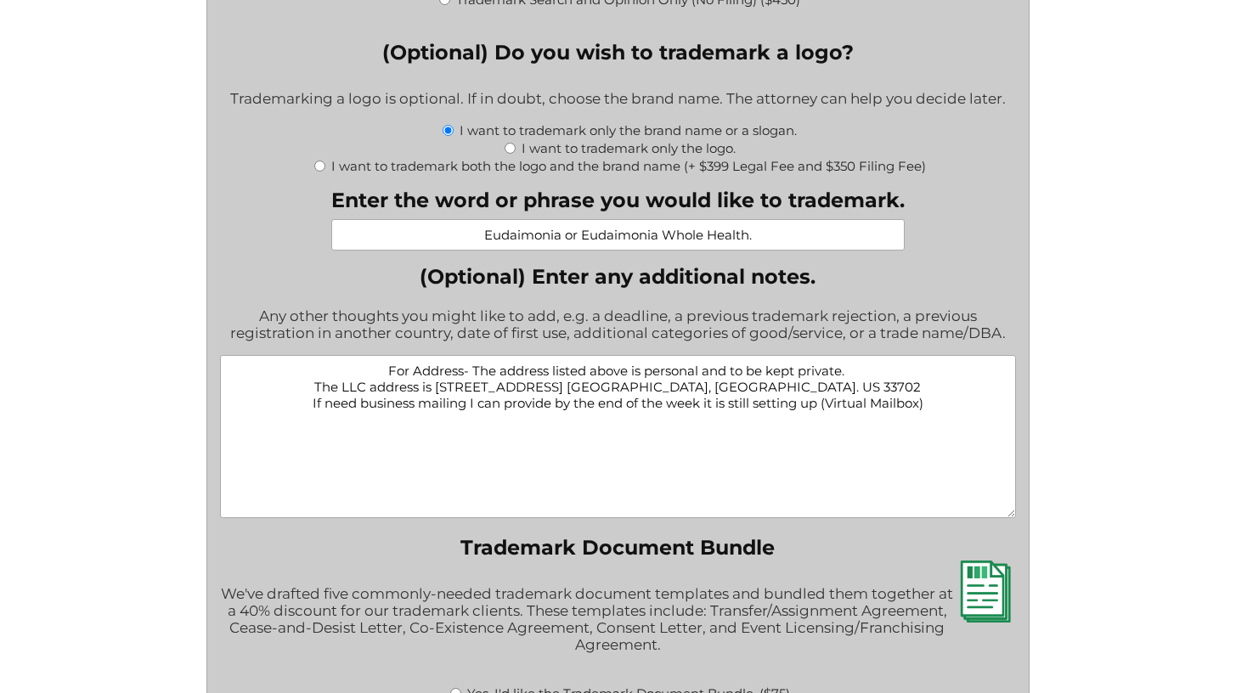
scroll to position [2011, 0]
click at [949, 429] on textarea "For Address- The address listed above is personal and to be kept private. The L…" at bounding box center [618, 438] width 796 height 163
paste textarea "Class 003: Non-medicated skin and body care preparations, namely facial cleanse…"
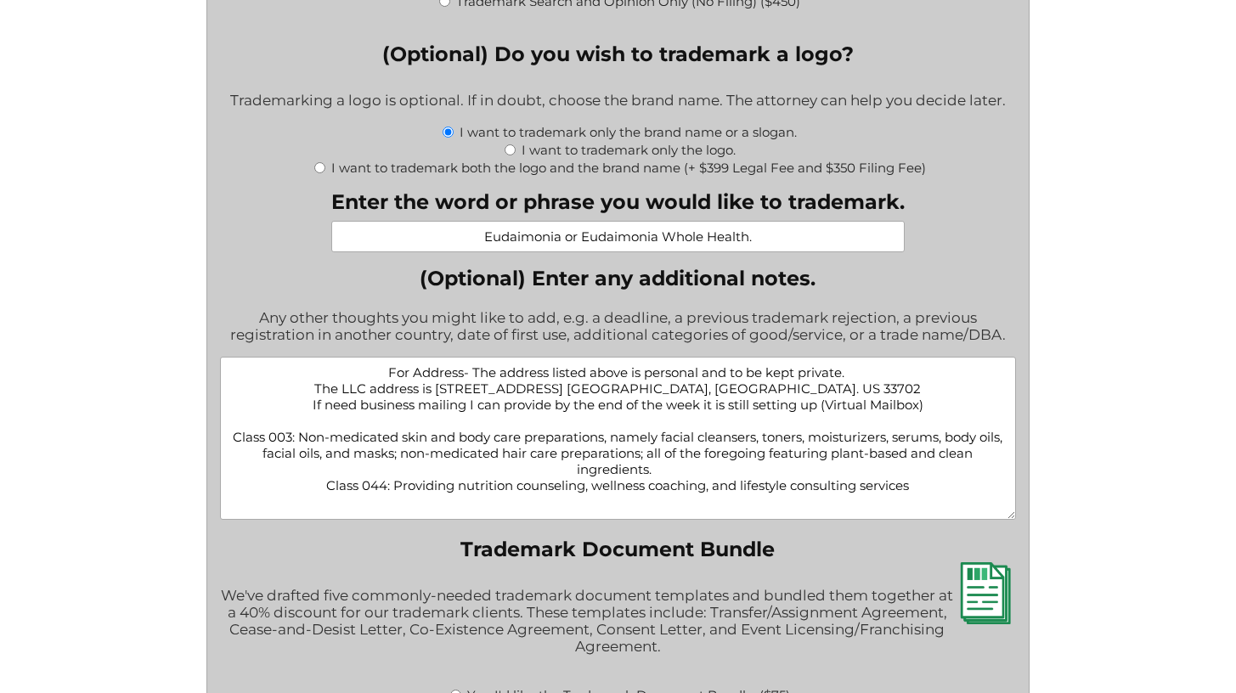
drag, startPoint x: 934, startPoint y: 501, endPoint x: 217, endPoint y: 446, distance: 718.2
click at [217, 446] on form "Comments This field is for validation purposes and should be left unchanged. Wh…" at bounding box center [617, 122] width 823 height 3340
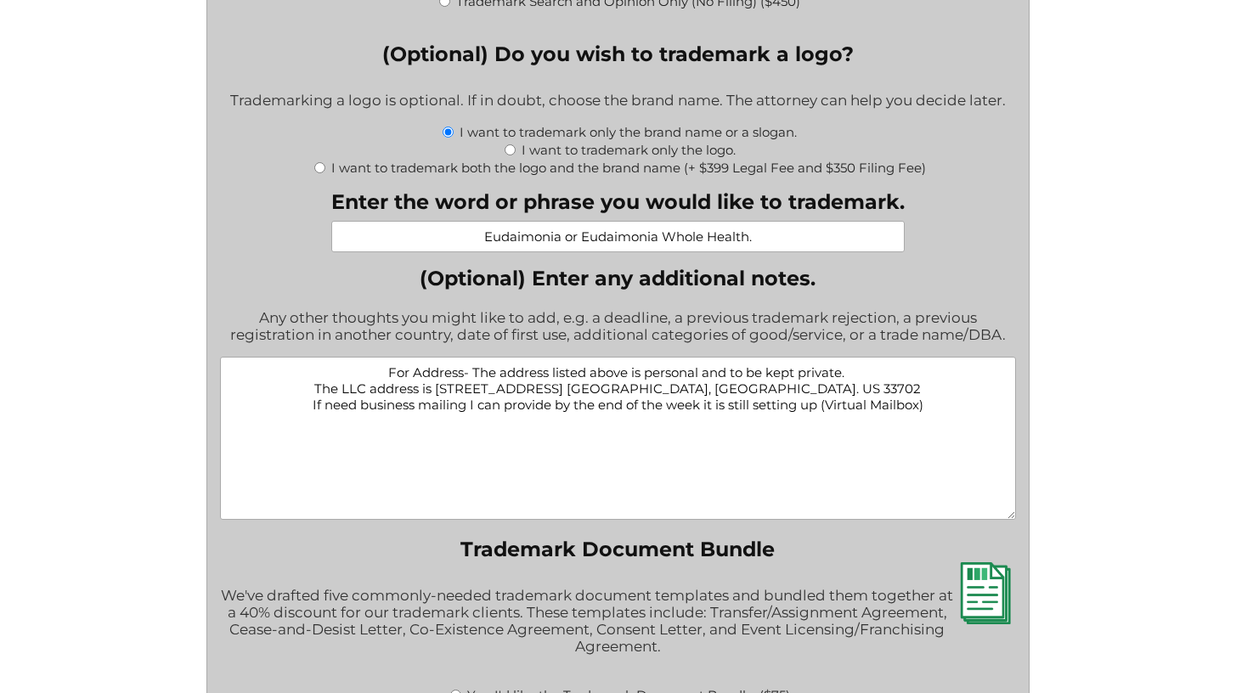
type textarea "For Address- The address listed above is personal and to be kept private. The L…"
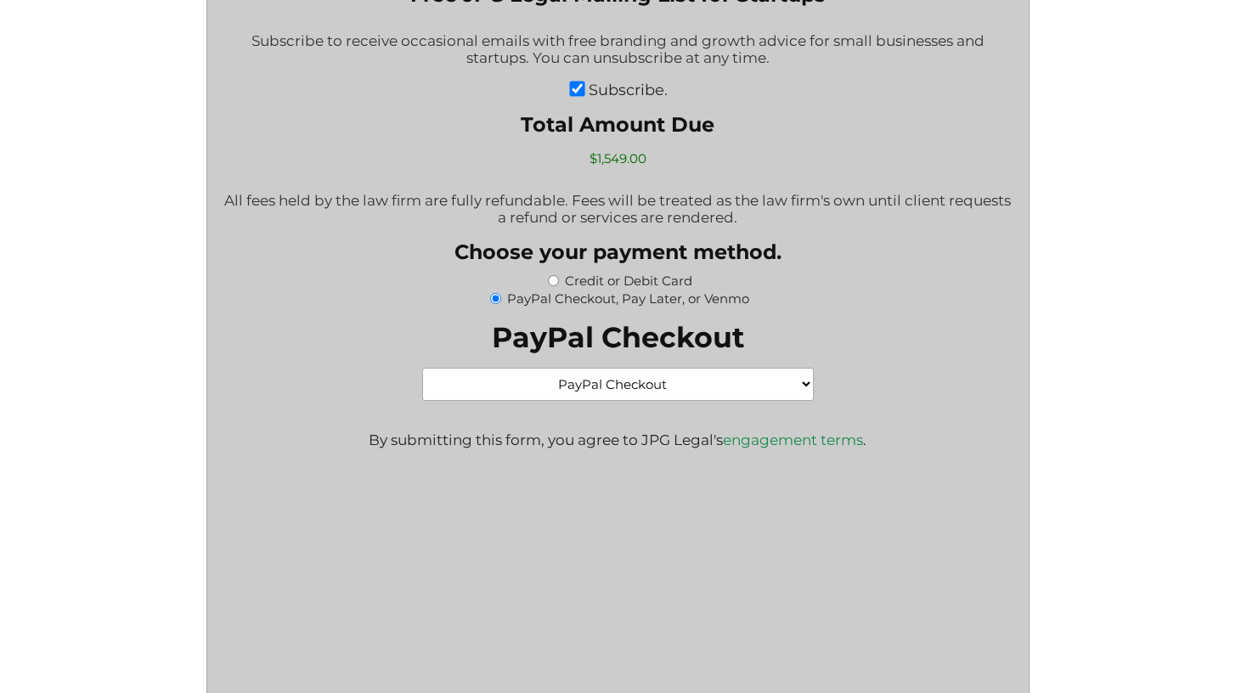
scroll to position [3076, 0]
